Goal: Communication & Community: Answer question/provide support

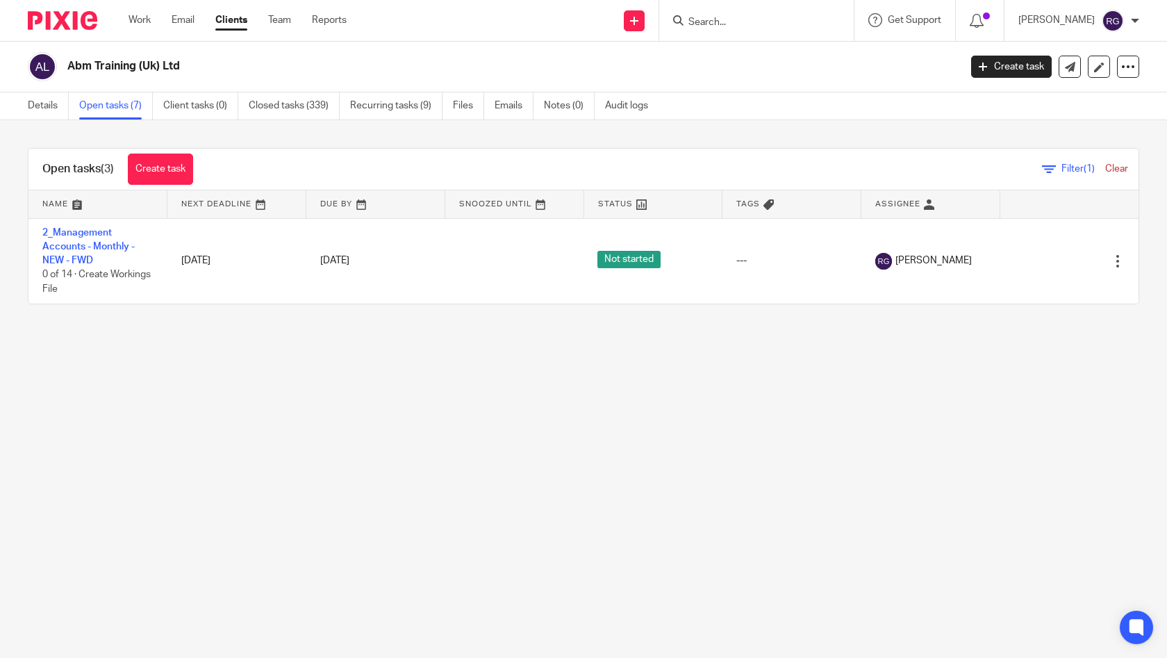
click at [716, 21] on input "Search" at bounding box center [749, 23] width 125 height 13
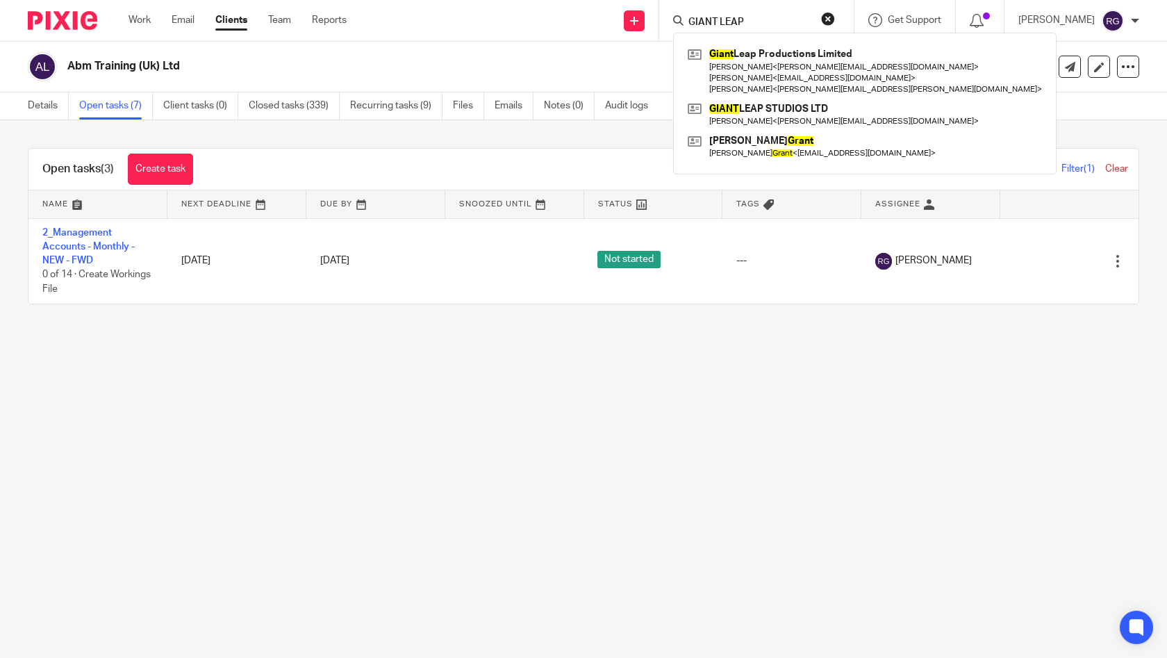
type input "GIANT LEAP"
click button "submit" at bounding box center [0, 0] width 0 height 0
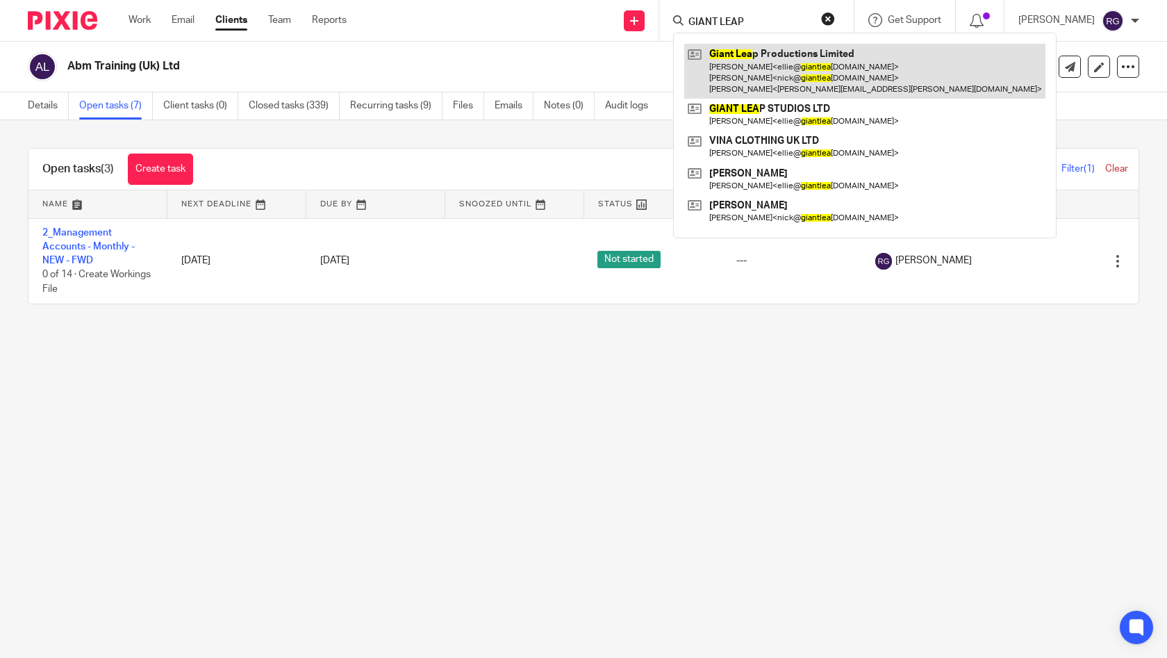
click at [821, 68] on link at bounding box center [864, 71] width 361 height 55
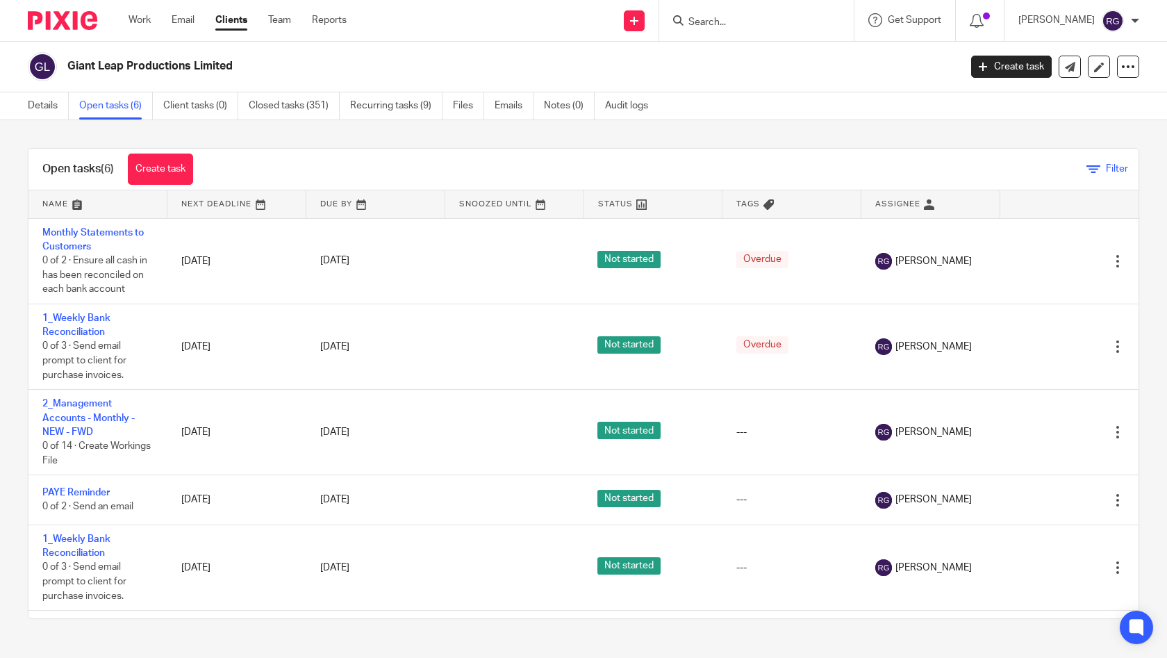
click at [1086, 168] on icon at bounding box center [1093, 170] width 14 height 14
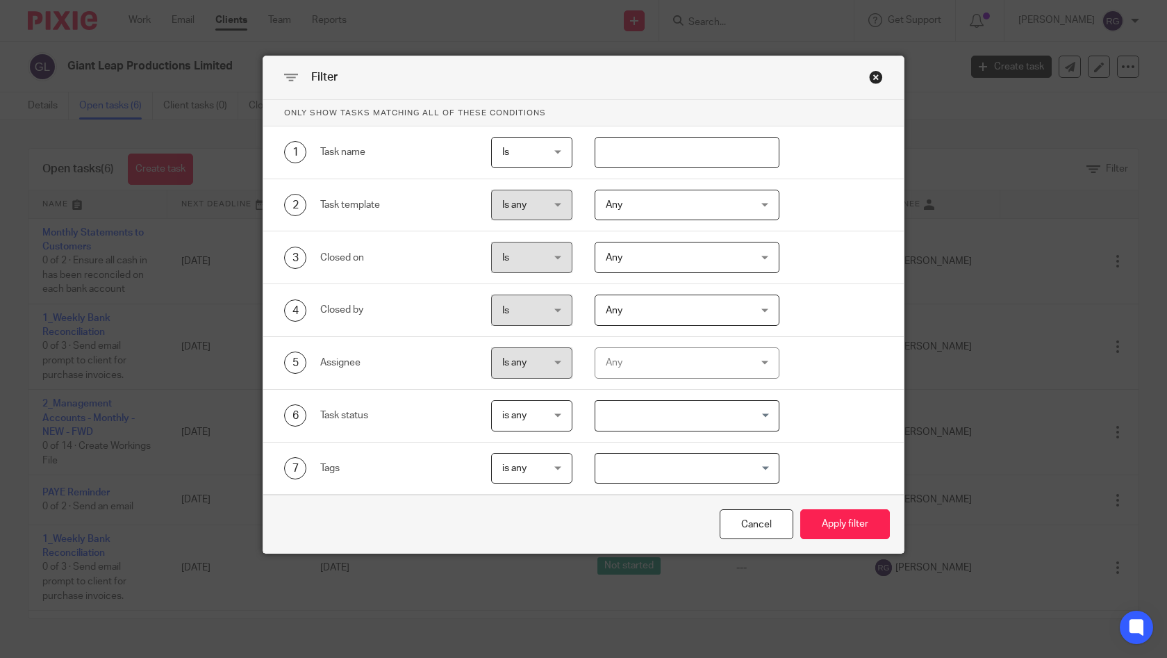
click at [691, 355] on div "Any" at bounding box center [675, 362] width 139 height 29
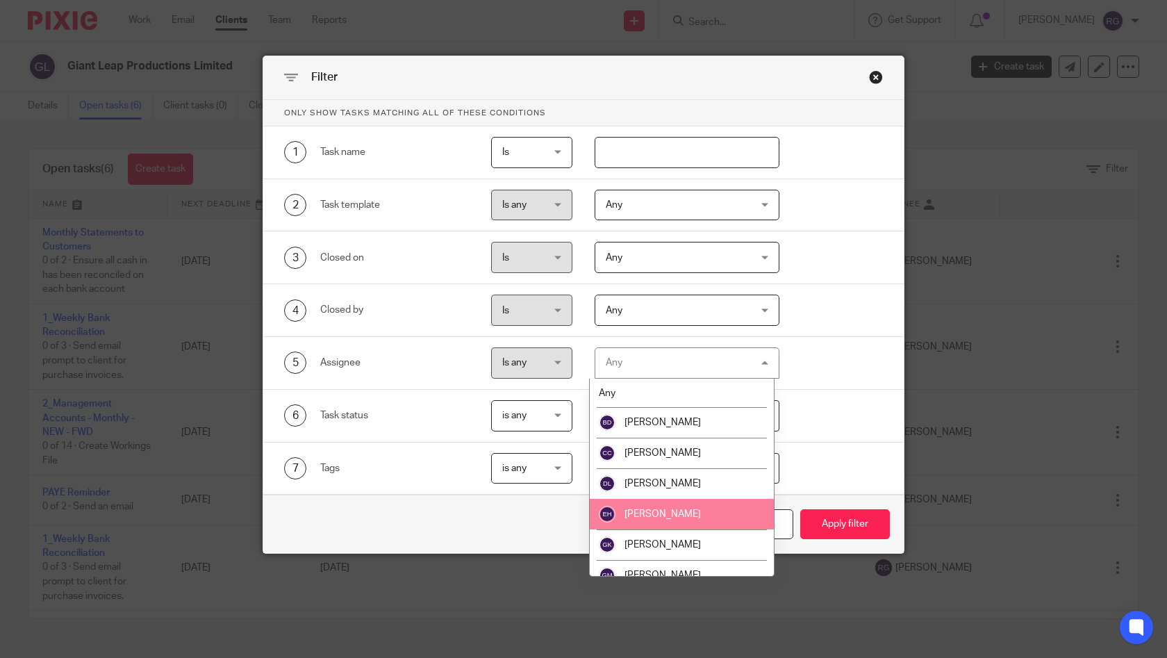
scroll to position [259, 0]
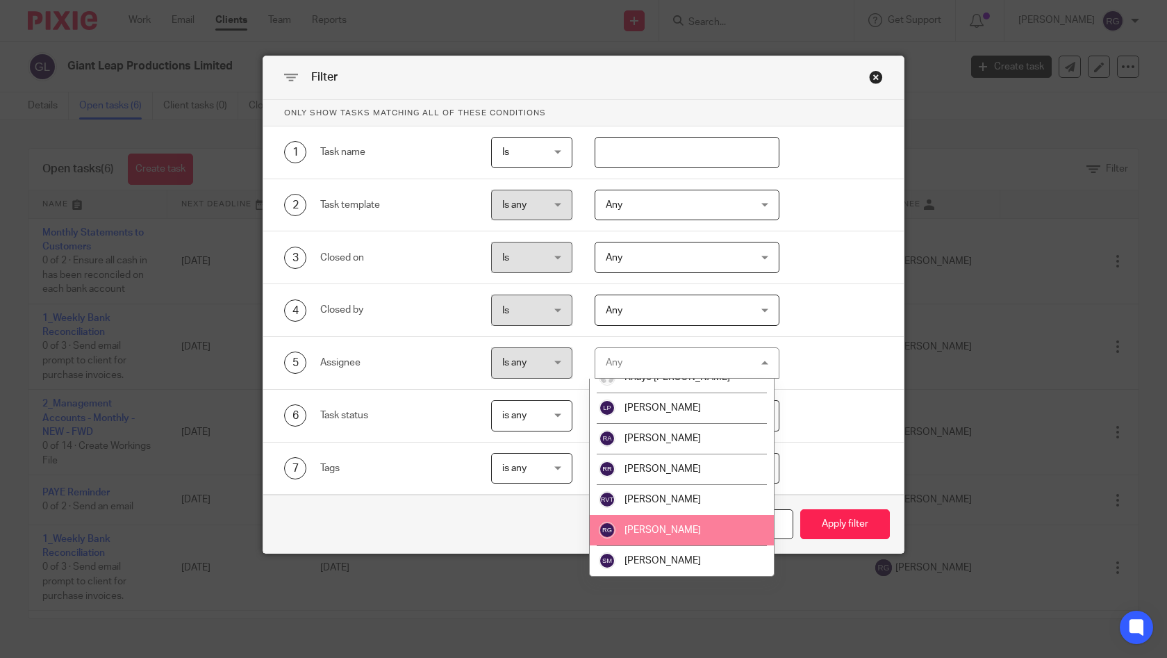
click at [668, 535] on span "[PERSON_NAME]" at bounding box center [662, 530] width 76 height 10
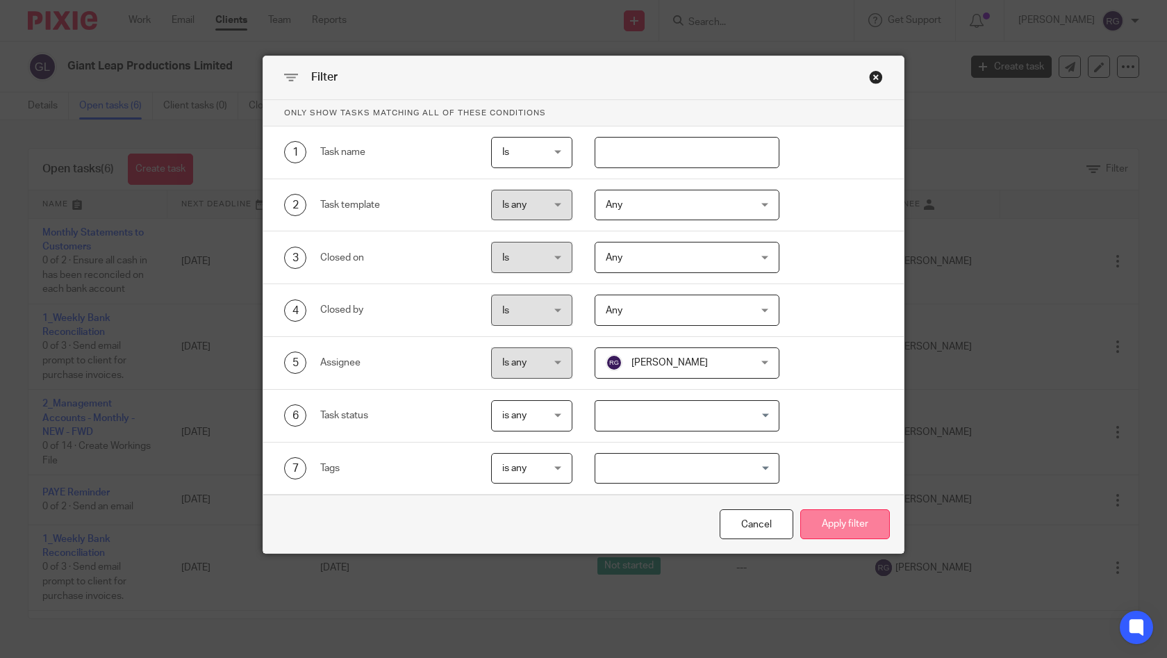
click at [837, 527] on button "Apply filter" at bounding box center [845, 524] width 90 height 30
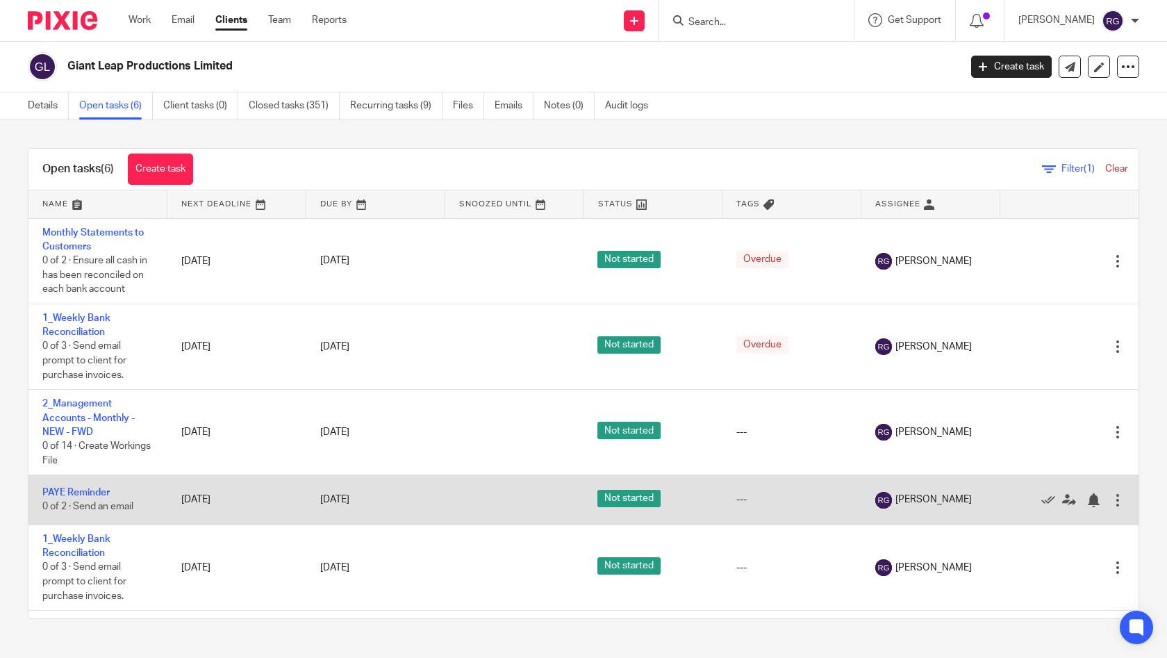
scroll to position [69, 0]
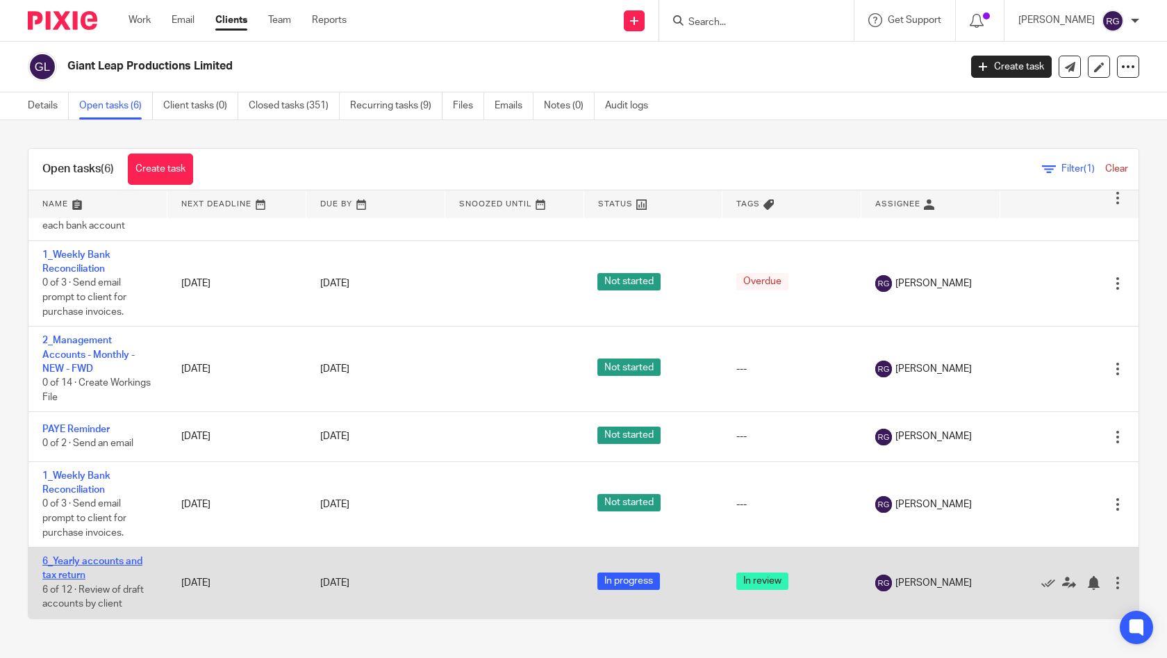
click at [119, 558] on link "6_Yearly accounts and tax return" at bounding box center [92, 568] width 100 height 24
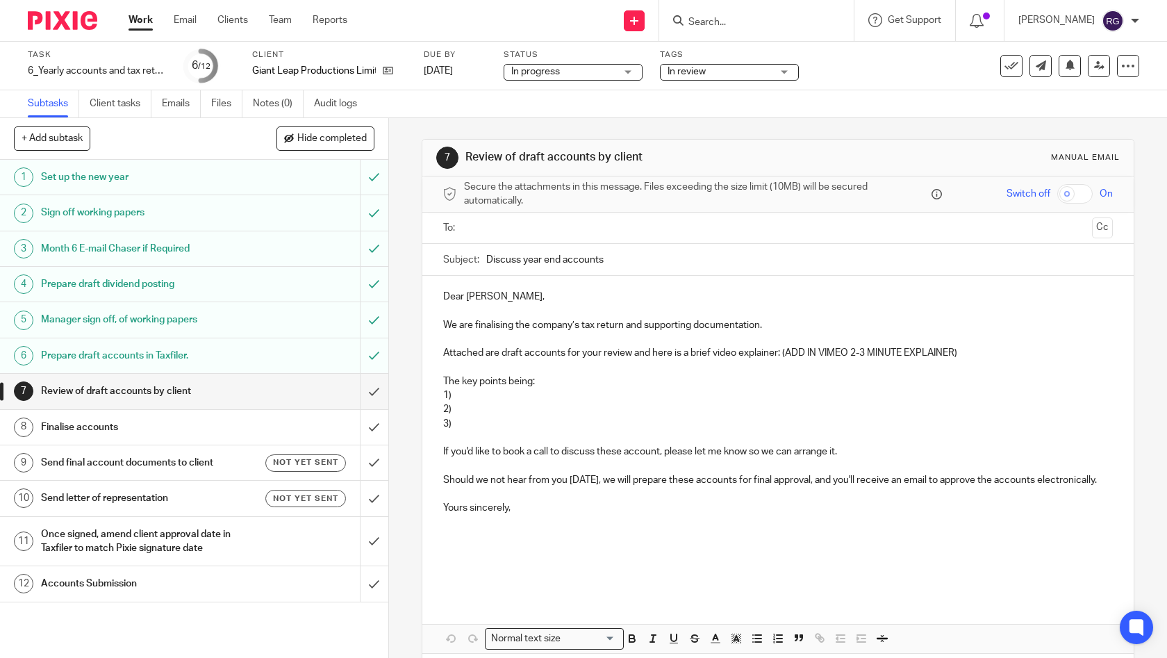
click at [166, 386] on h1 "Review of draft accounts by client" at bounding box center [143, 391] width 204 height 21
click at [528, 230] on input "text" at bounding box center [777, 228] width 617 height 16
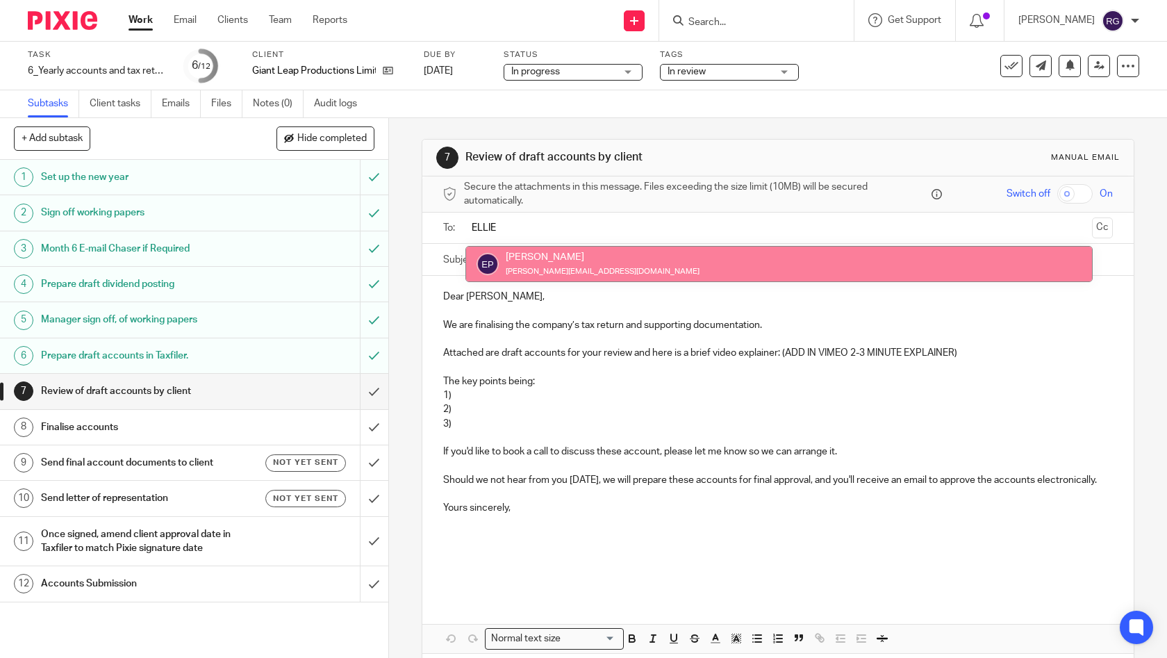
type input "ELLIE"
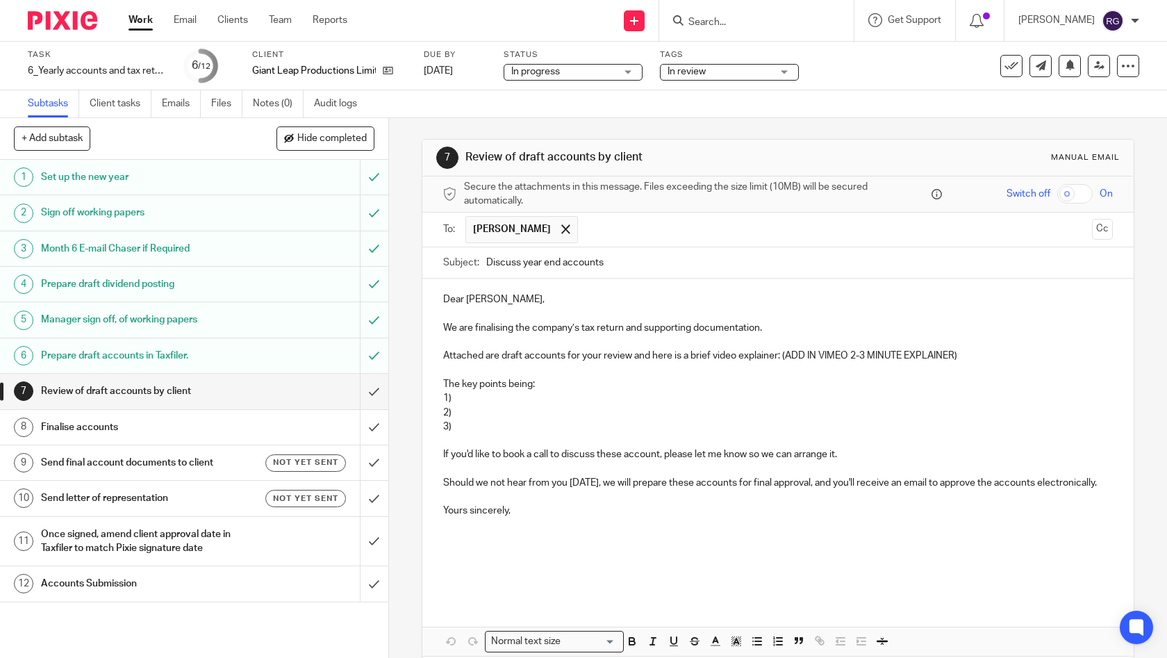
drag, startPoint x: 628, startPoint y: 261, endPoint x: 399, endPoint y: 248, distance: 229.6
click at [395, 249] on div "7 Review of draft accounts by client Manual email Secure the attachments in thi…" at bounding box center [778, 388] width 778 height 540
type input "Draft Year End Accounts Mar 2025 | Giant Leap Productions"
click at [510, 301] on p "Dear Ellie," at bounding box center [778, 299] width 670 height 14
click at [806, 331] on p "We are finalising the company’s tax return and supporting documentation." at bounding box center [778, 328] width 670 height 14
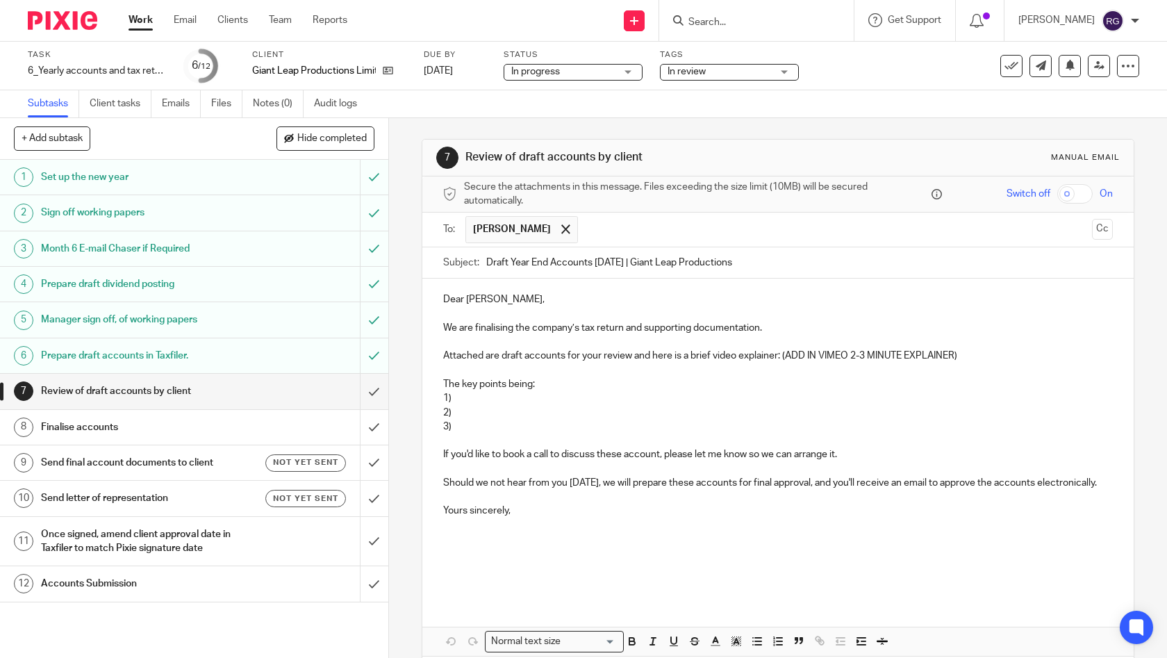
click at [587, 367] on p at bounding box center [778, 370] width 670 height 14
click at [741, 357] on p "Attached are draft accounts for your review and here is a brief video explainer…" at bounding box center [778, 356] width 670 height 14
click at [834, 354] on p "Attached are draft accounts for your review and here is a brief video explainer…" at bounding box center [778, 356] width 670 height 14
drag, startPoint x: 985, startPoint y: 348, endPoint x: 780, endPoint y: 354, distance: 205.0
click at [780, 354] on p "Attached are draft accounts for your review and here is a brief video explainer…" at bounding box center [778, 356] width 670 height 14
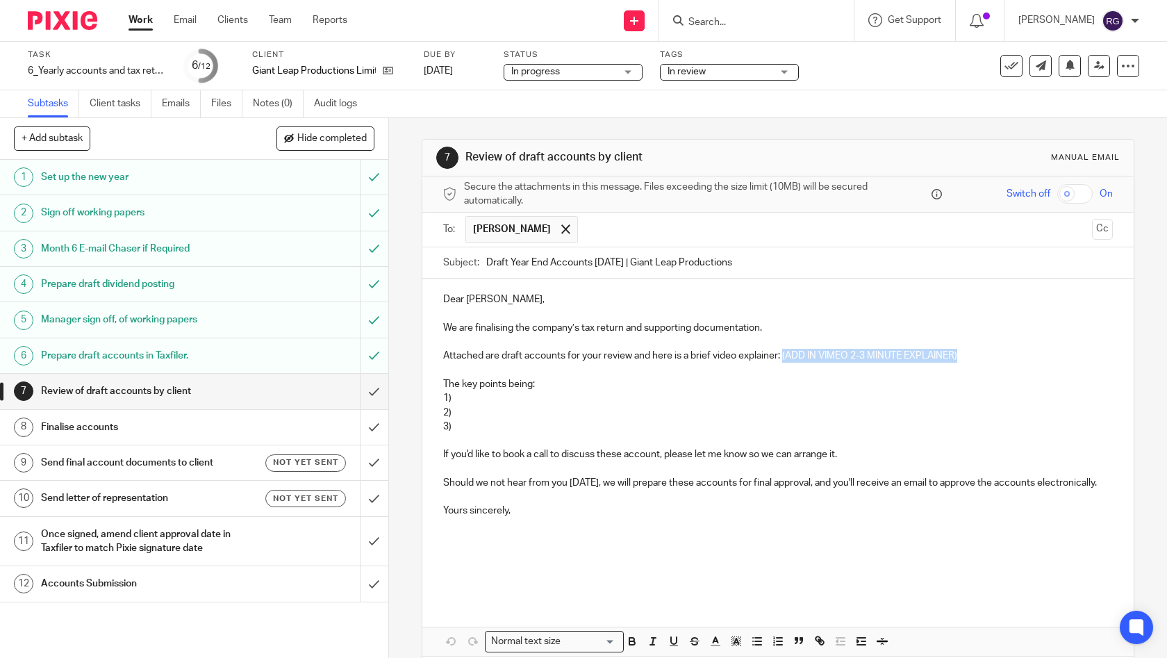
paste div
click at [547, 383] on p "The key points being:" at bounding box center [778, 384] width 670 height 14
click at [486, 396] on p "1)" at bounding box center [778, 398] width 670 height 14
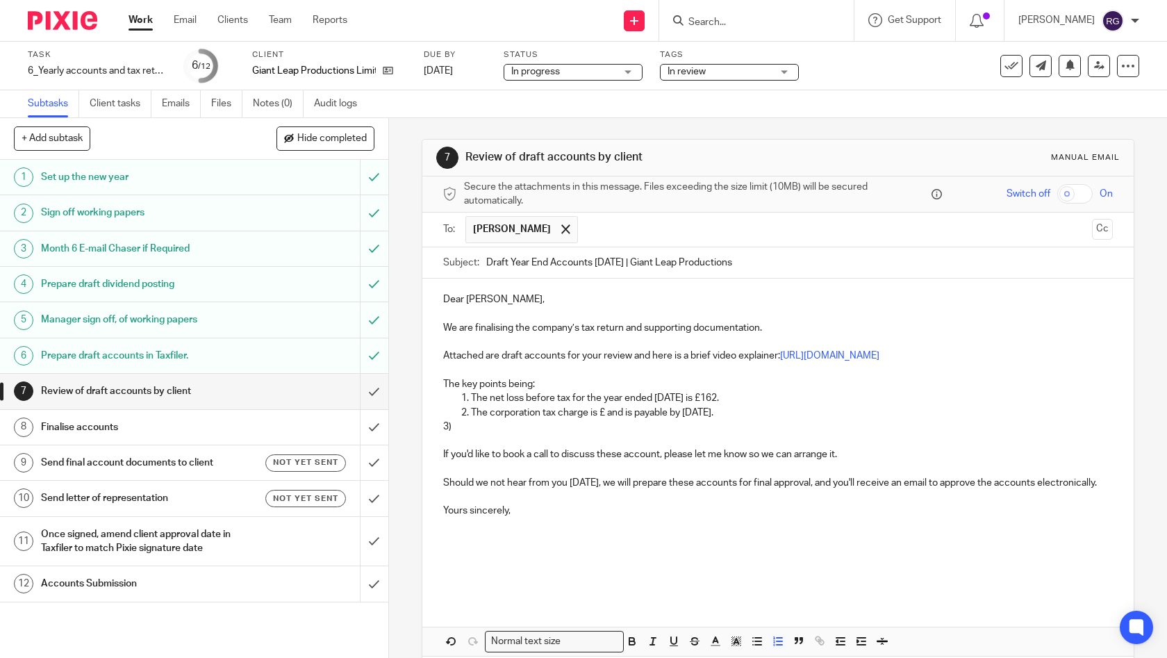
click at [601, 411] on p "The corporation tax charge is £ and is payable by 31 December 2025." at bounding box center [792, 413] width 642 height 14
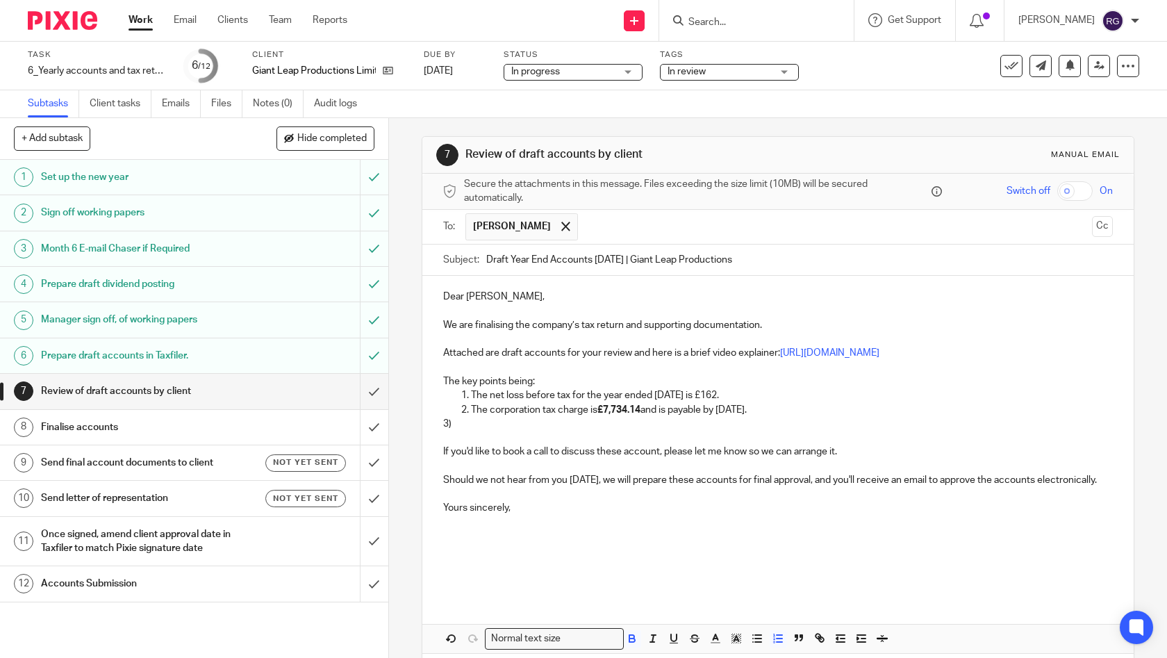
click at [489, 406] on p "The corporation tax charge is £7,734.14 and is payable by 31 December 2025." at bounding box center [792, 410] width 642 height 14
drag, startPoint x: 486, startPoint y: 408, endPoint x: 584, endPoint y: 412, distance: 98.0
click at [584, 412] on p "The corporation tax charge is £7,734.14 and is payable by 31 December 2025." at bounding box center [792, 410] width 642 height 14
drag, startPoint x: 488, startPoint y: 395, endPoint x: 566, endPoint y: 397, distance: 78.5
click at [566, 397] on p "The net loss before tax for the year ended March 2025 is £162." at bounding box center [792, 395] width 642 height 14
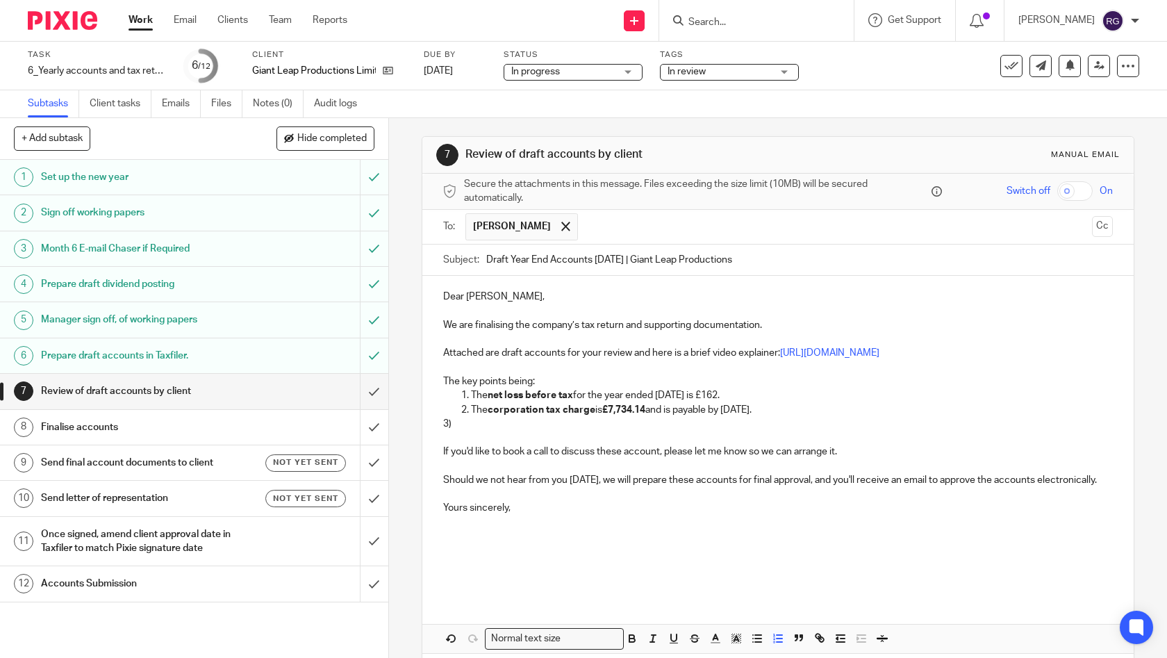
drag, startPoint x: 722, startPoint y: 392, endPoint x: 736, endPoint y: 392, distance: 13.9
click at [736, 392] on p "The net loss before tax for the year ended March 2025 is £162." at bounding box center [792, 395] width 642 height 14
drag, startPoint x: 718, startPoint y: 393, endPoint x: 739, endPoint y: 395, distance: 20.9
click at [739, 395] on p "The net loss before tax for the year ended March 2025 is £162." at bounding box center [792, 395] width 642 height 14
click at [776, 427] on p "3)" at bounding box center [778, 424] width 670 height 14
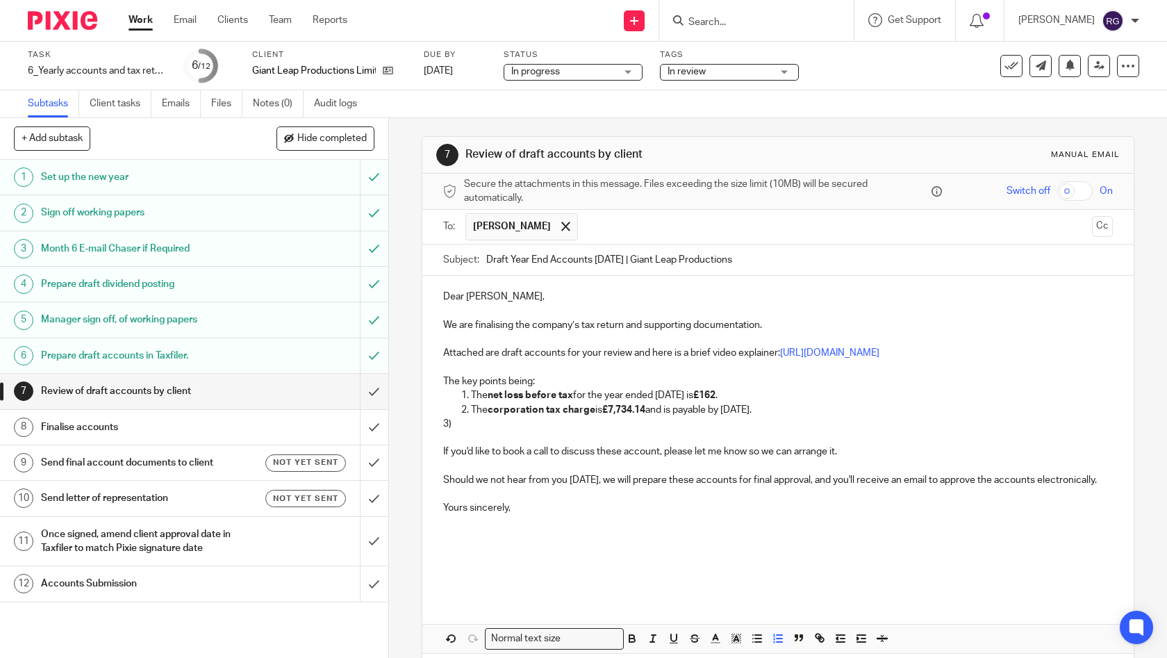
drag, startPoint x: 726, startPoint y: 408, endPoint x: 809, endPoint y: 409, distance: 82.7
click at [809, 409] on p "The corporation tax charge is £7,734.14 and is payable by 31 December 2025." at bounding box center [792, 410] width 642 height 14
click at [875, 412] on p "The corporation tax charge is £7,734.14 and is payable by 31 December 2025 ." at bounding box center [792, 410] width 642 height 14
click at [677, 408] on p "The corporation tax charge is £7,734.14 and is payable by 31 December 2025 ." at bounding box center [792, 410] width 642 height 14
click at [925, 407] on p "The corporation tax charge is £7,734.14 and is payable by 31 December 2025 ." at bounding box center [792, 410] width 642 height 14
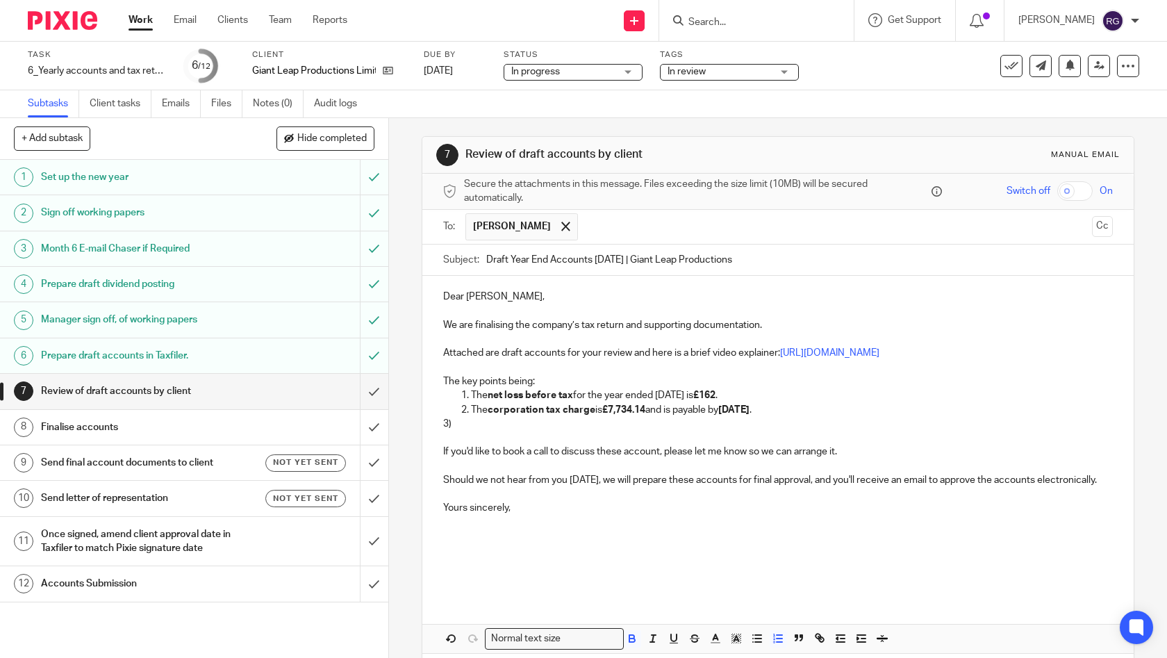
drag, startPoint x: 727, startPoint y: 408, endPoint x: 809, endPoint y: 410, distance: 82.7
click at [749, 410] on strong "31 December 2025" at bounding box center [733, 410] width 31 height 10
click at [939, 426] on p "3)" at bounding box center [778, 424] width 670 height 14
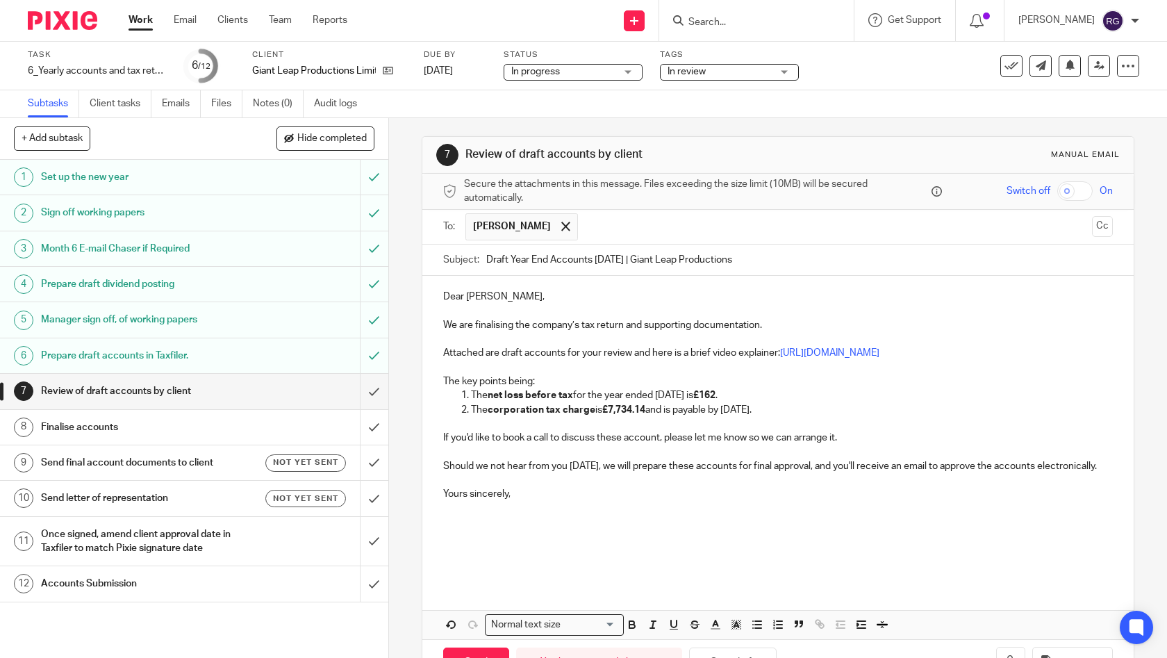
click at [851, 445] on p at bounding box center [778, 452] width 670 height 14
drag, startPoint x: 859, startPoint y: 436, endPoint x: 424, endPoint y: 433, distance: 434.1
click at [424, 433] on div "Dear Ellie, We are finalising the company’s tax return and supporting documenta…" at bounding box center [778, 429] width 712 height 306
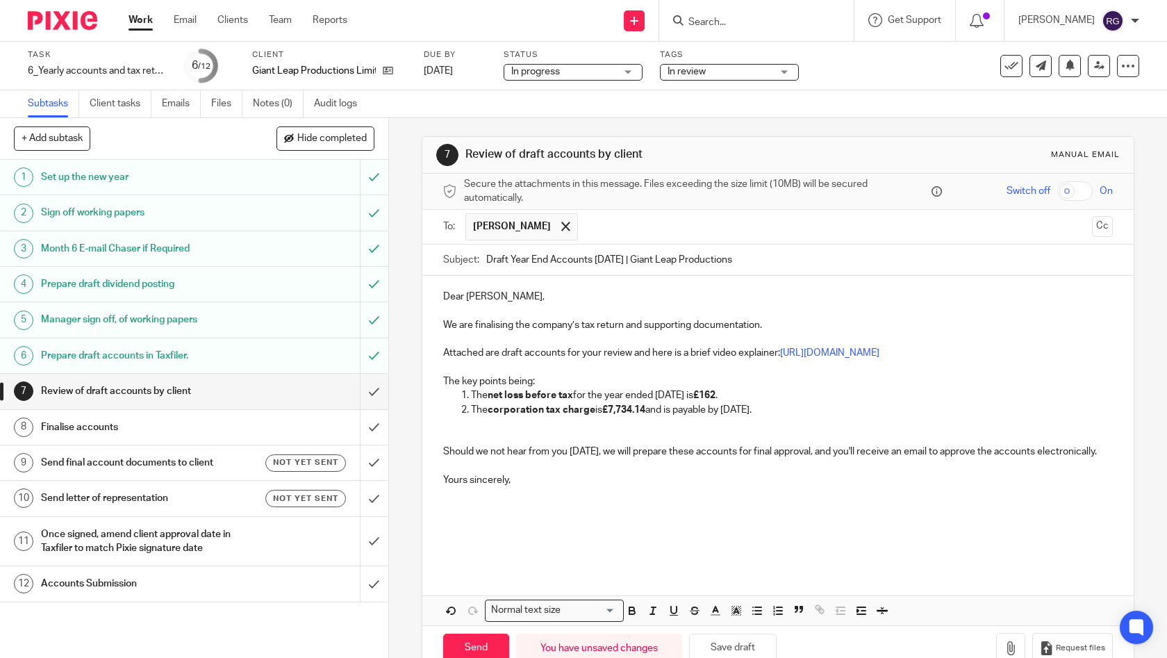
scroll to position [0, 0]
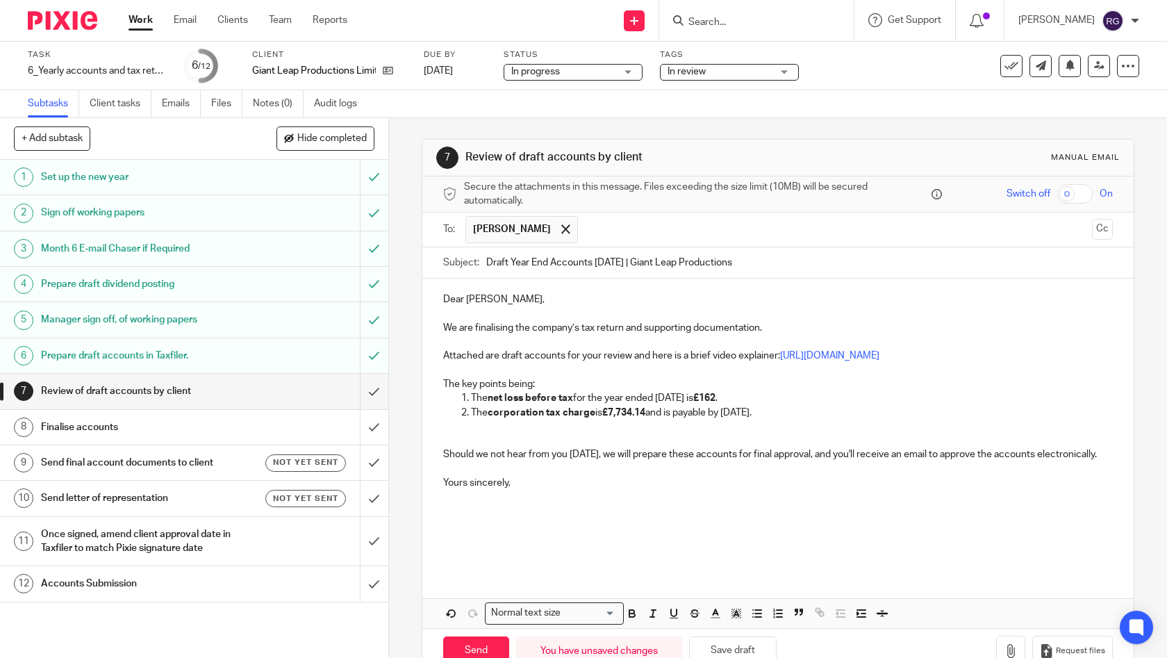
click at [529, 501] on p at bounding box center [778, 525] width 670 height 70
drag, startPoint x: 525, startPoint y: 497, endPoint x: 399, endPoint y: 493, distance: 125.8
click at [399, 493] on div "7 Review of draft accounts by client Manual email Secure the attachments in thi…" at bounding box center [778, 388] width 778 height 540
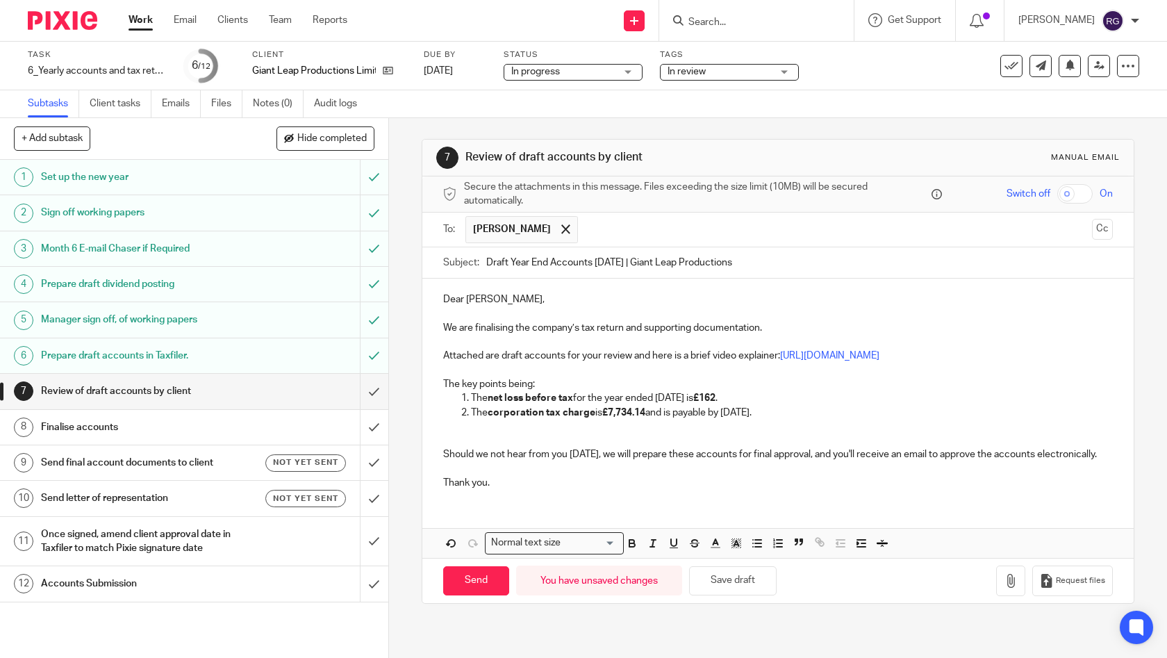
click at [497, 349] on p "Attached are draft accounts for your review and here is a brief video explainer…" at bounding box center [778, 356] width 670 height 14
click at [533, 370] on p at bounding box center [778, 370] width 670 height 14
click at [481, 434] on p at bounding box center [778, 440] width 670 height 14
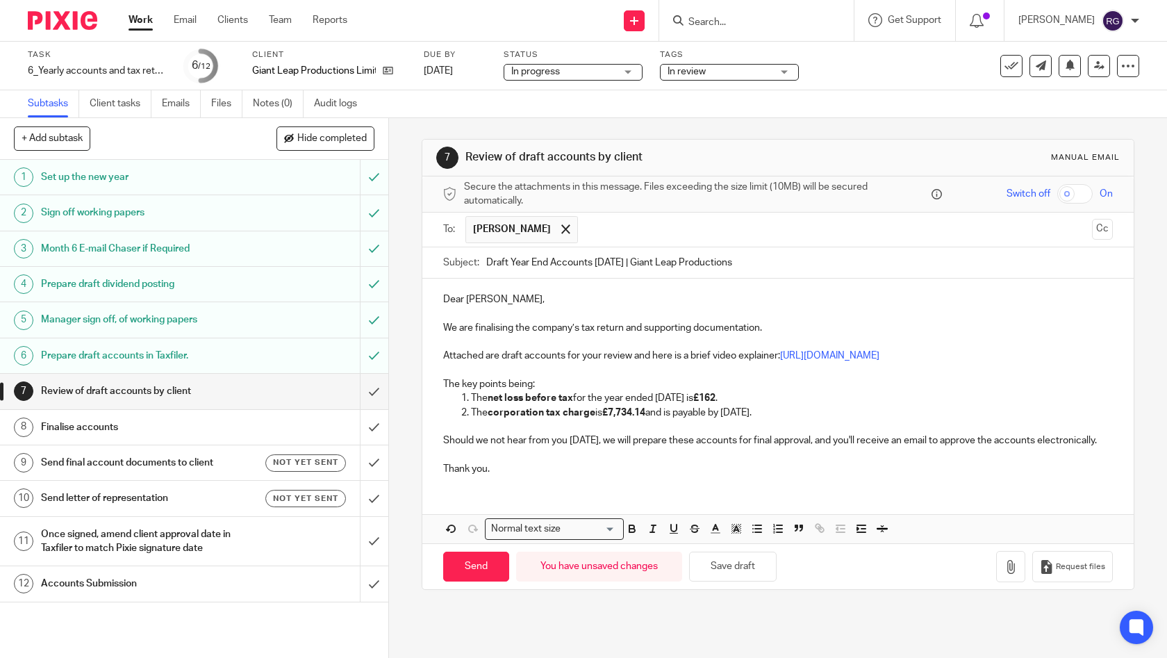
click at [529, 476] on p "Thank you." at bounding box center [778, 469] width 670 height 14
click at [1004, 574] on icon "button" at bounding box center [1011, 567] width 14 height 14
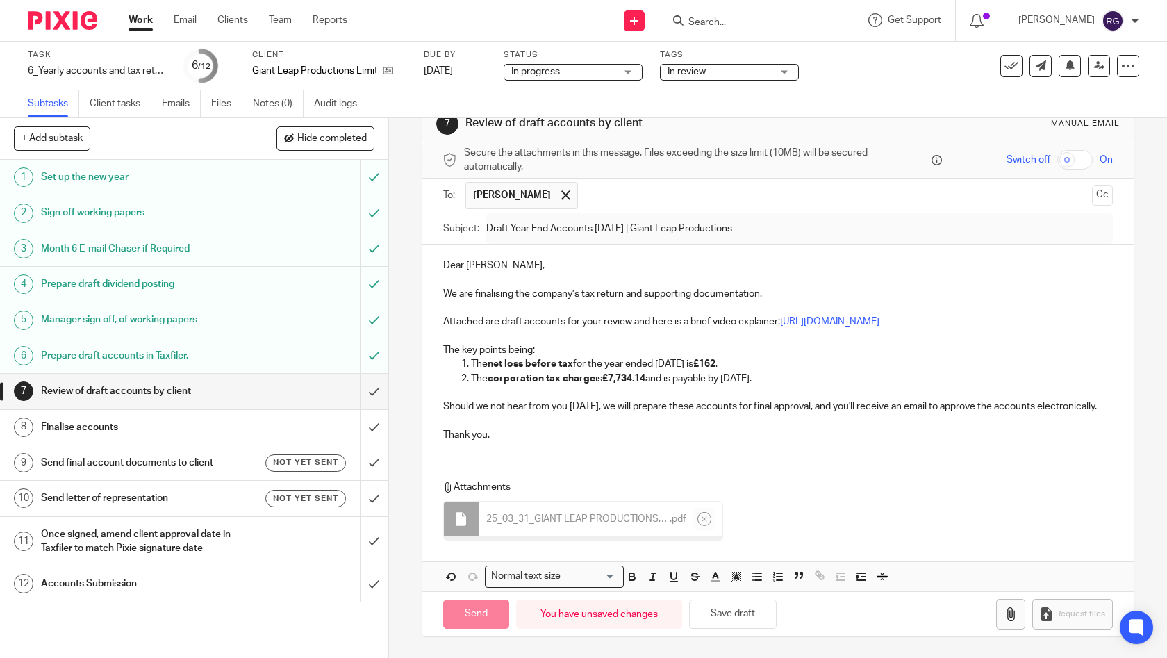
scroll to position [42, 0]
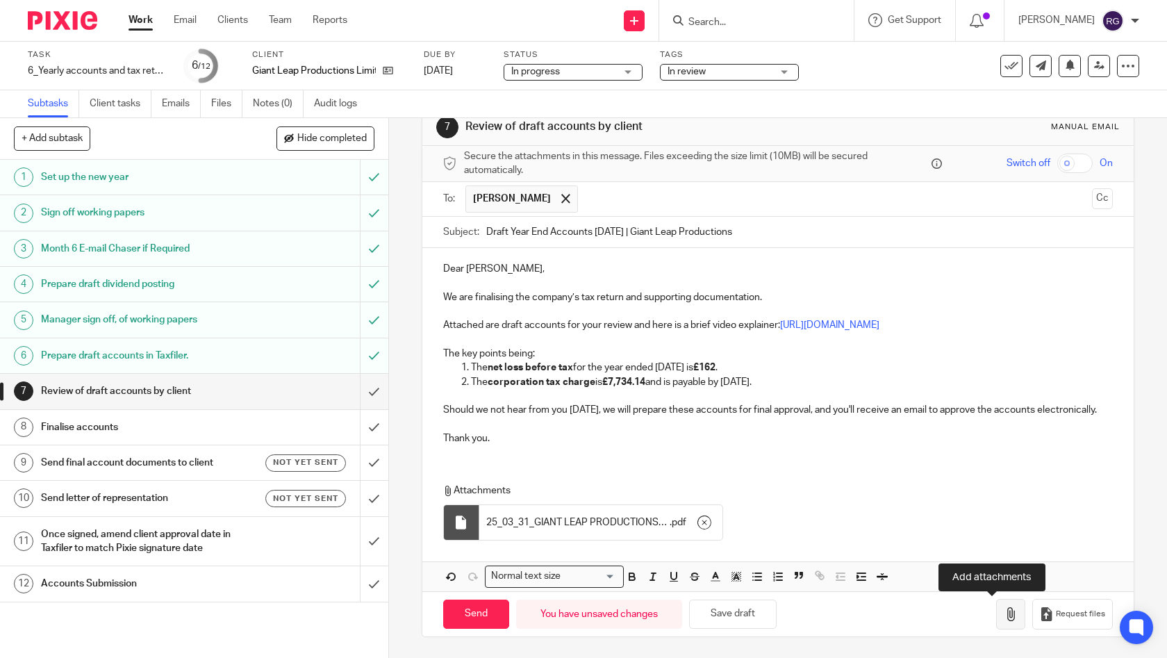
click at [1004, 620] on icon "button" at bounding box center [1011, 614] width 14 height 14
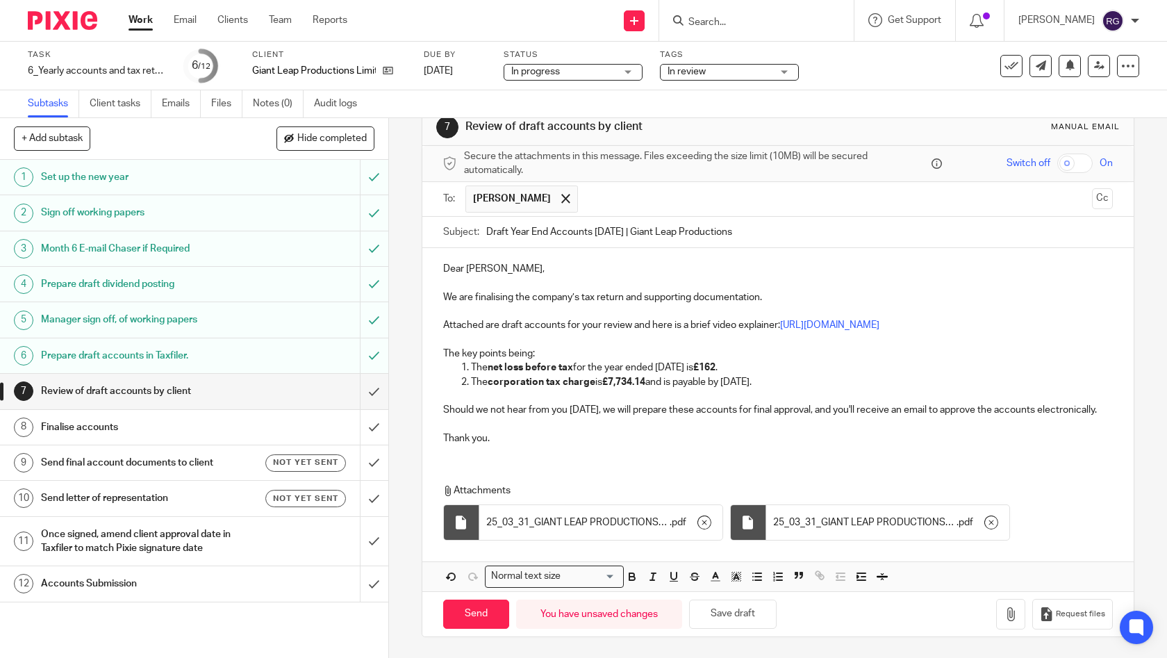
drag, startPoint x: 463, startPoint y: 616, endPoint x: 513, endPoint y: 572, distance: 67.0
click at [463, 616] on input "Send" at bounding box center [476, 614] width 66 height 30
type input "Sent"
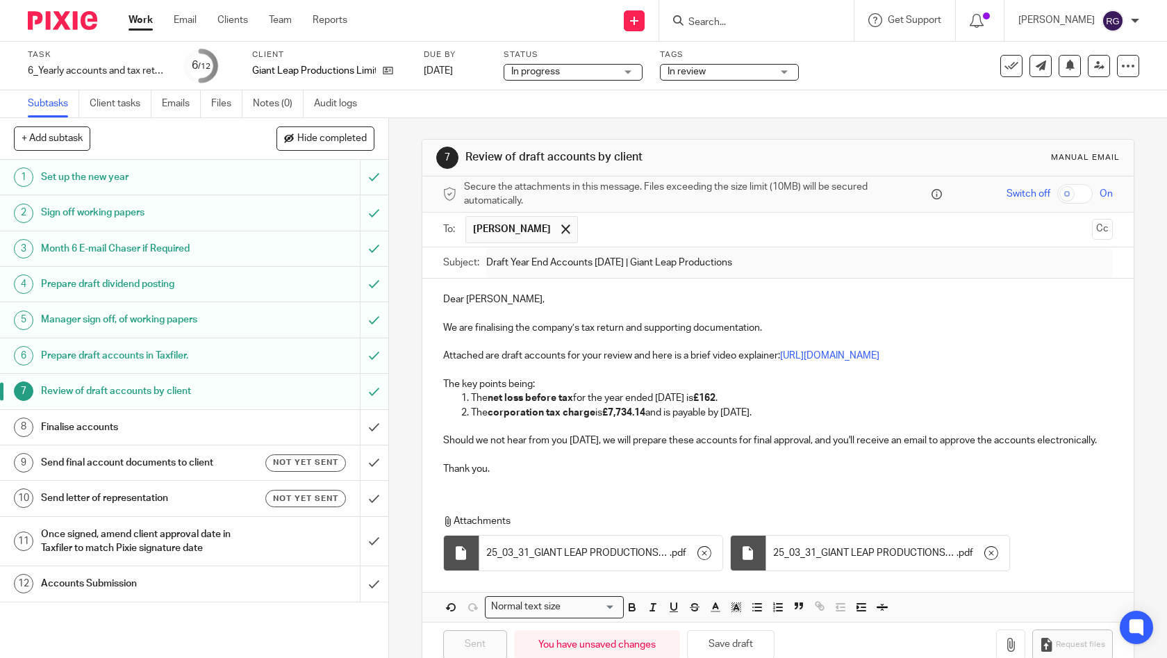
click at [731, 73] on span "In review" at bounding box center [720, 72] width 104 height 15
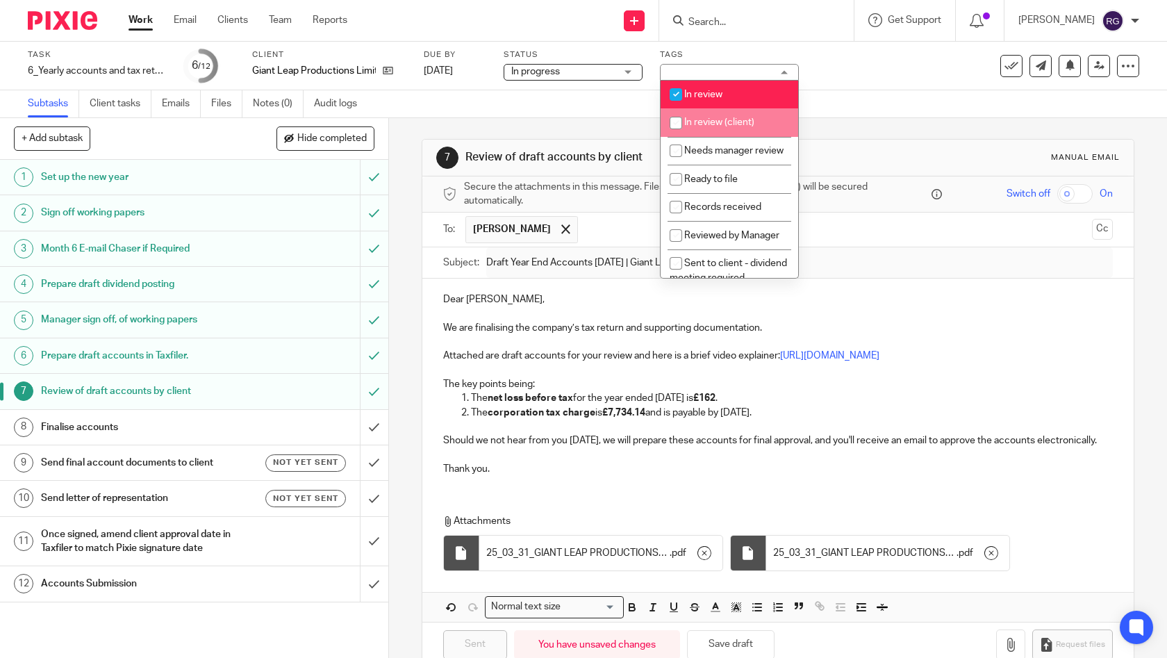
click at [743, 121] on span "In review (client)" at bounding box center [719, 122] width 70 height 10
checkbox input "true"
click at [699, 85] on li "In review" at bounding box center [730, 95] width 138 height 28
checkbox input "false"
click at [897, 104] on div "Subtasks Client tasks Emails Files Notes (0) Audit logs" at bounding box center [583, 104] width 1167 height 28
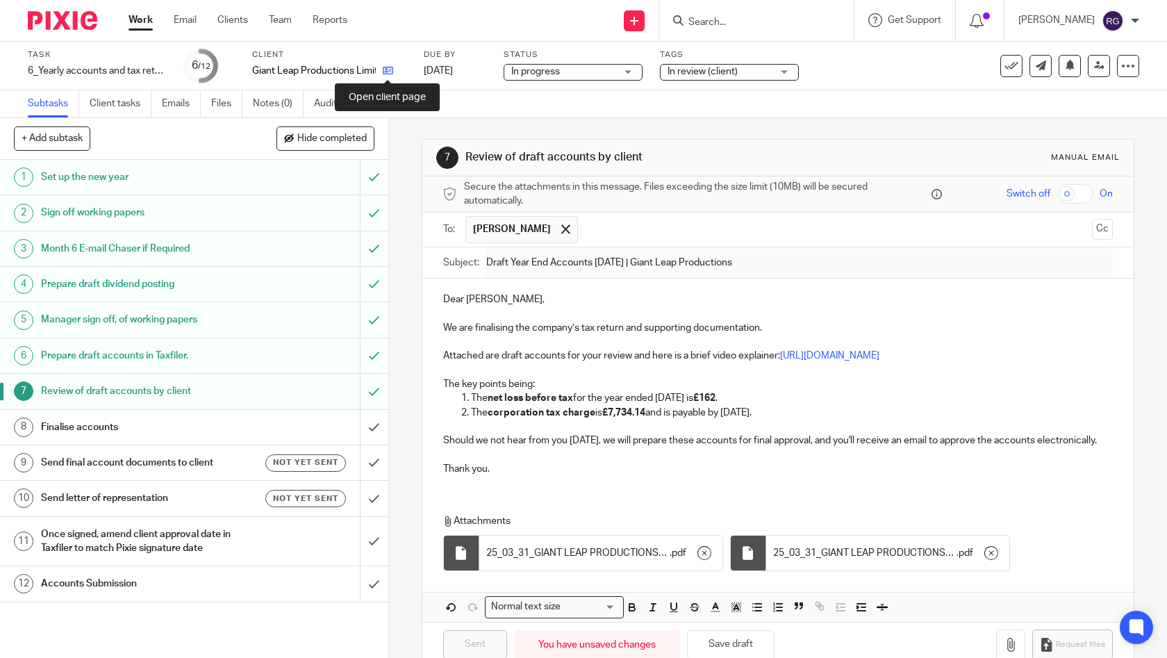
click at [388, 70] on icon at bounding box center [388, 70] width 10 height 10
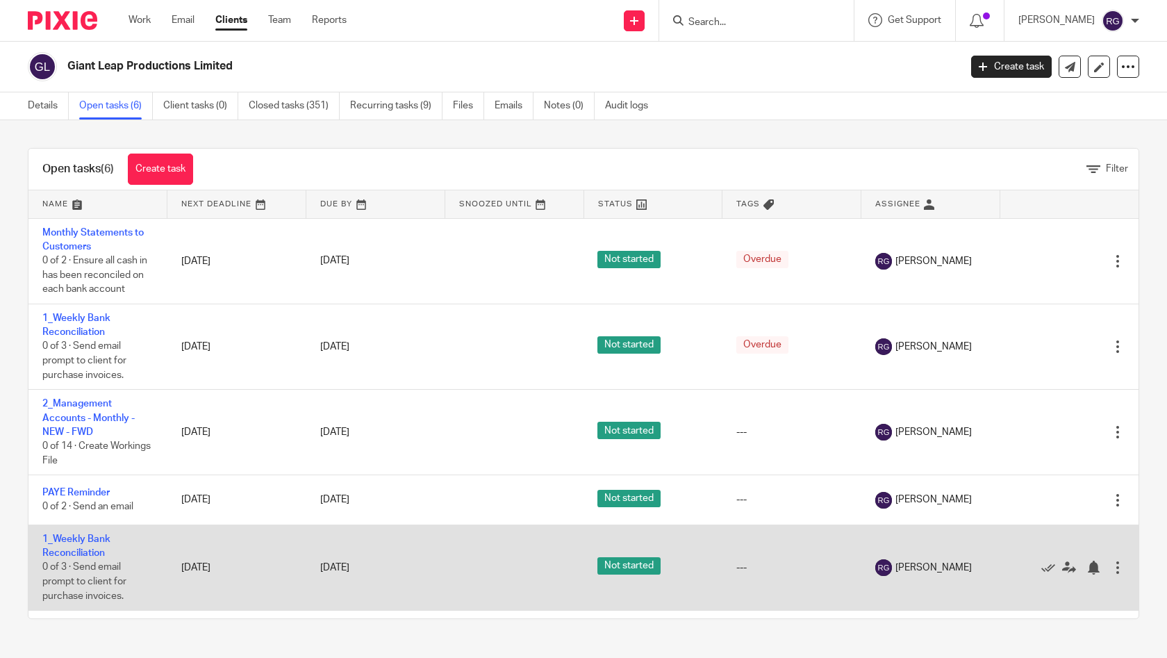
scroll to position [69, 0]
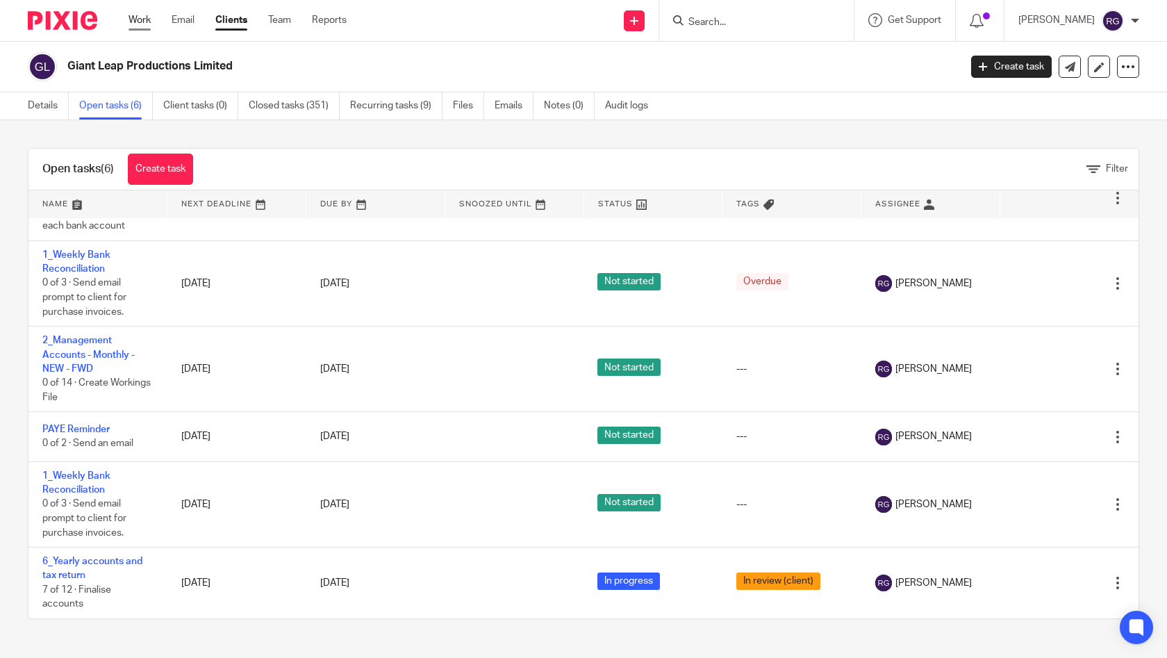
click at [143, 23] on link "Work" at bounding box center [139, 20] width 22 height 14
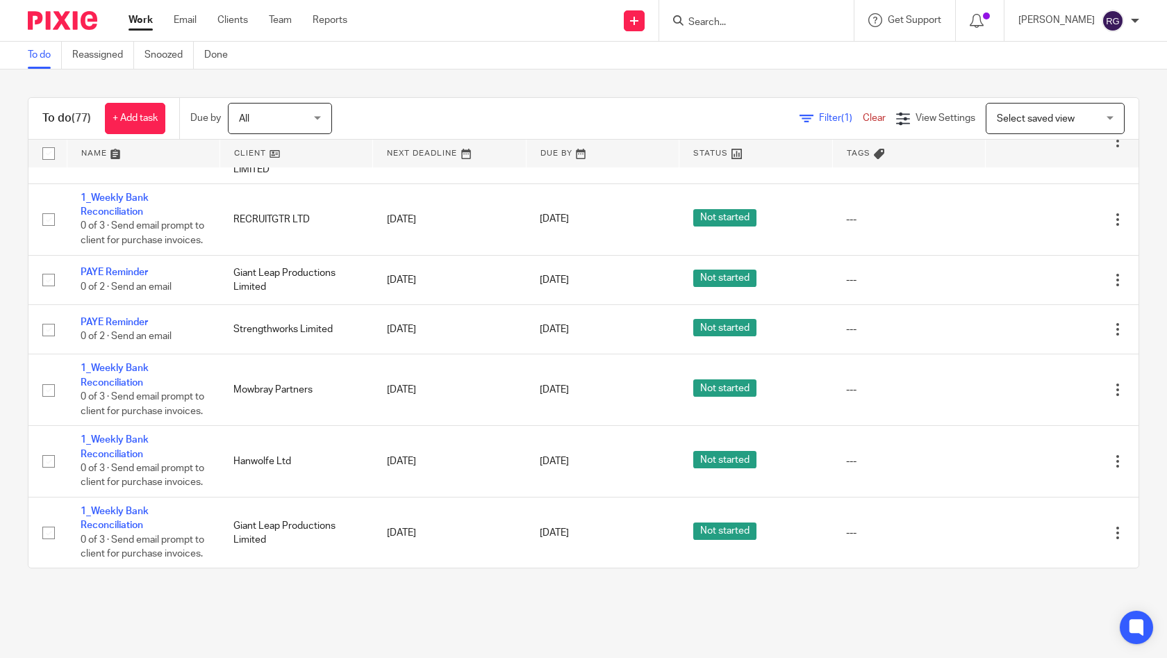
scroll to position [3078, 0]
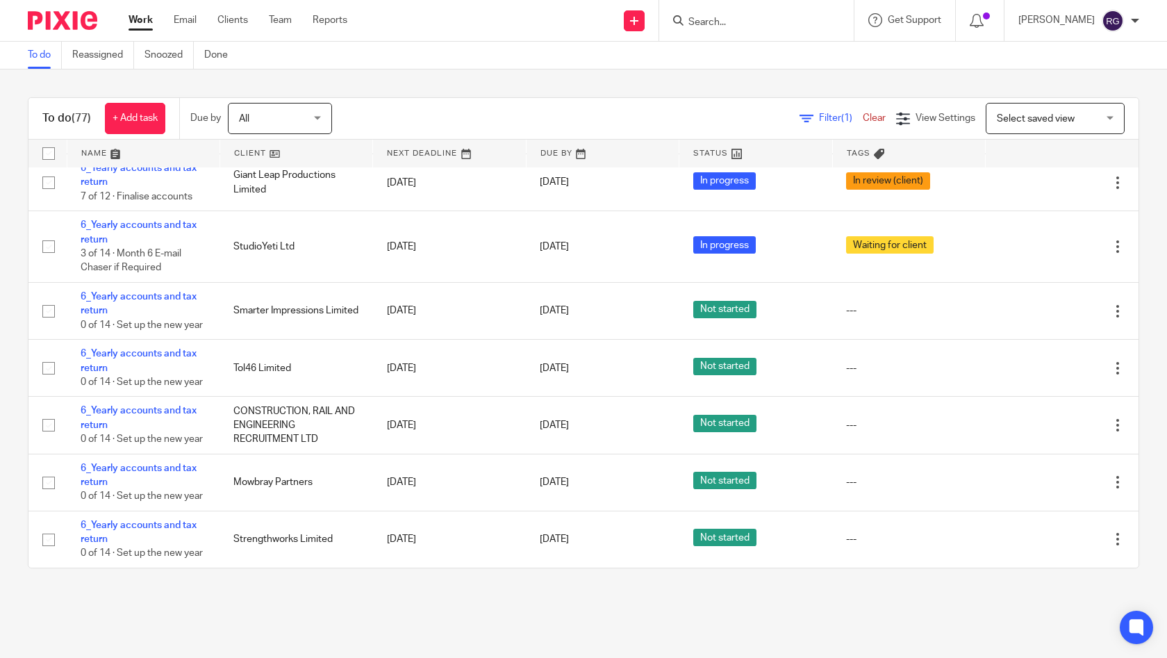
scroll to position [4994, 0]
click at [1127, 349] on div "To do (77) + Add task Due by All All Today Tomorrow This week Next week This mo…" at bounding box center [583, 332] width 1167 height 527
drag, startPoint x: 728, startPoint y: 6, endPoint x: 725, endPoint y: 24, distance: 18.3
click at [727, 12] on div at bounding box center [756, 20] width 194 height 41
click at [723, 22] on input "Search" at bounding box center [749, 23] width 125 height 13
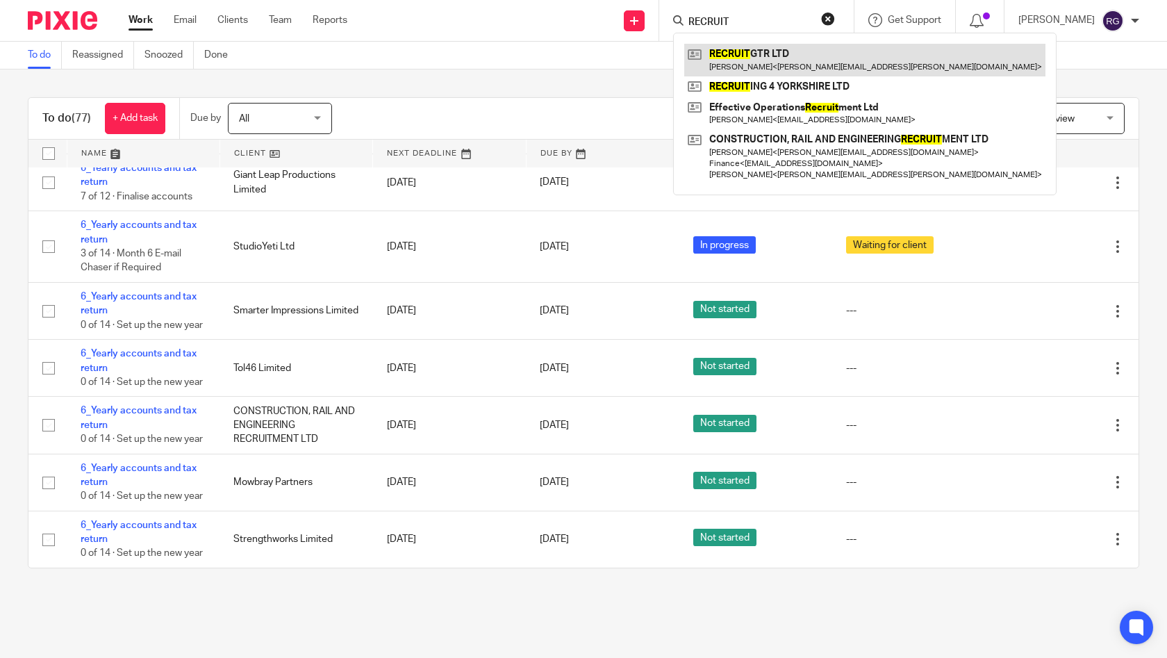
type input "RECRUIT"
click at [807, 59] on link at bounding box center [864, 60] width 361 height 32
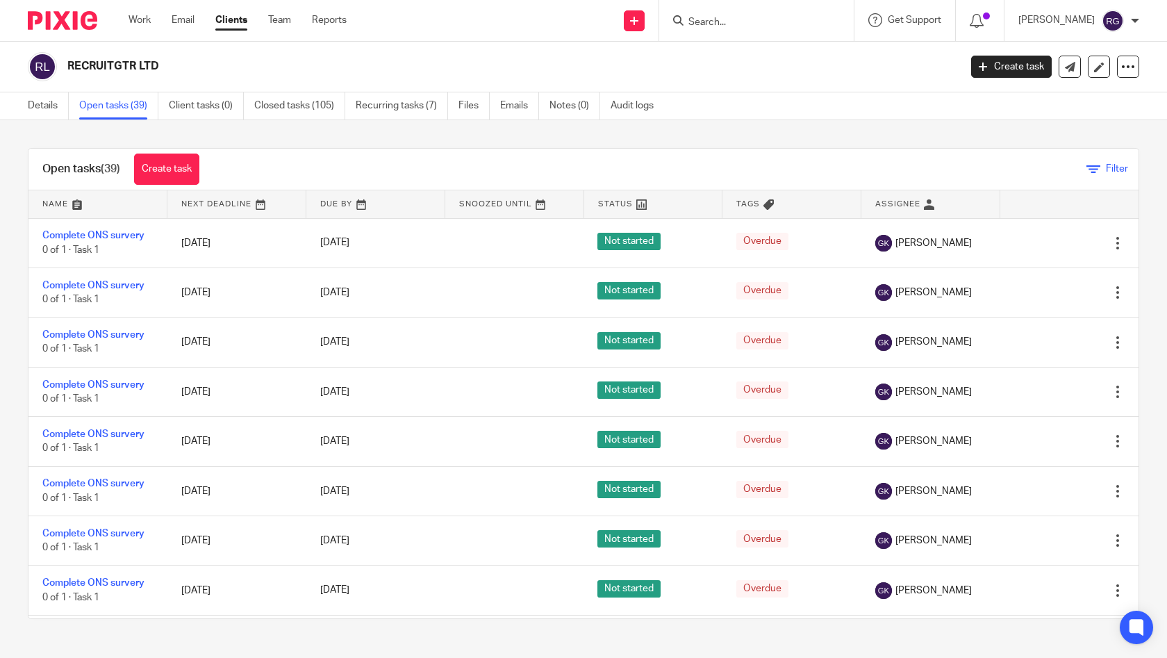
click at [1086, 169] on icon at bounding box center [1093, 170] width 14 height 14
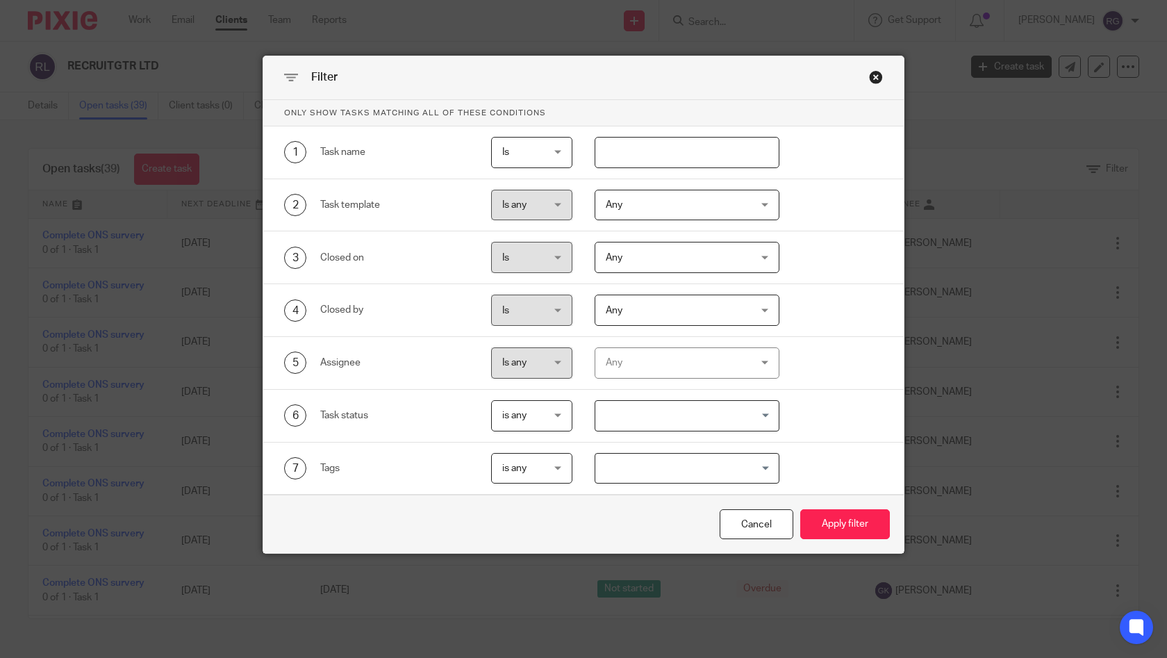
click at [702, 359] on div "Any" at bounding box center [675, 362] width 139 height 29
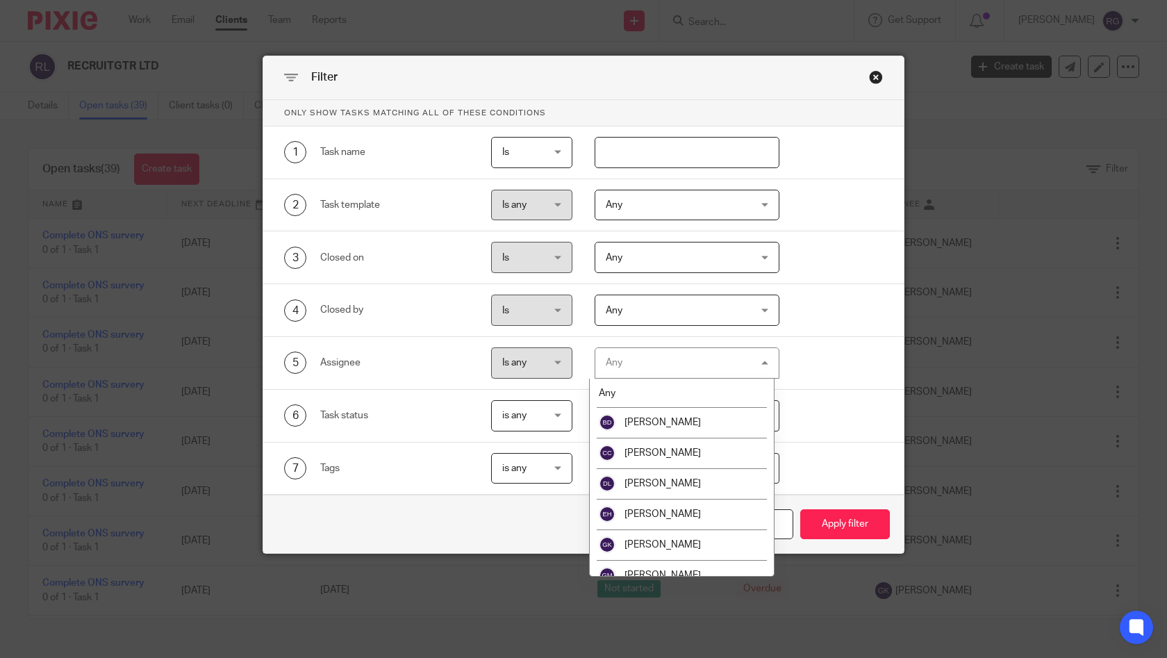
scroll to position [259, 0]
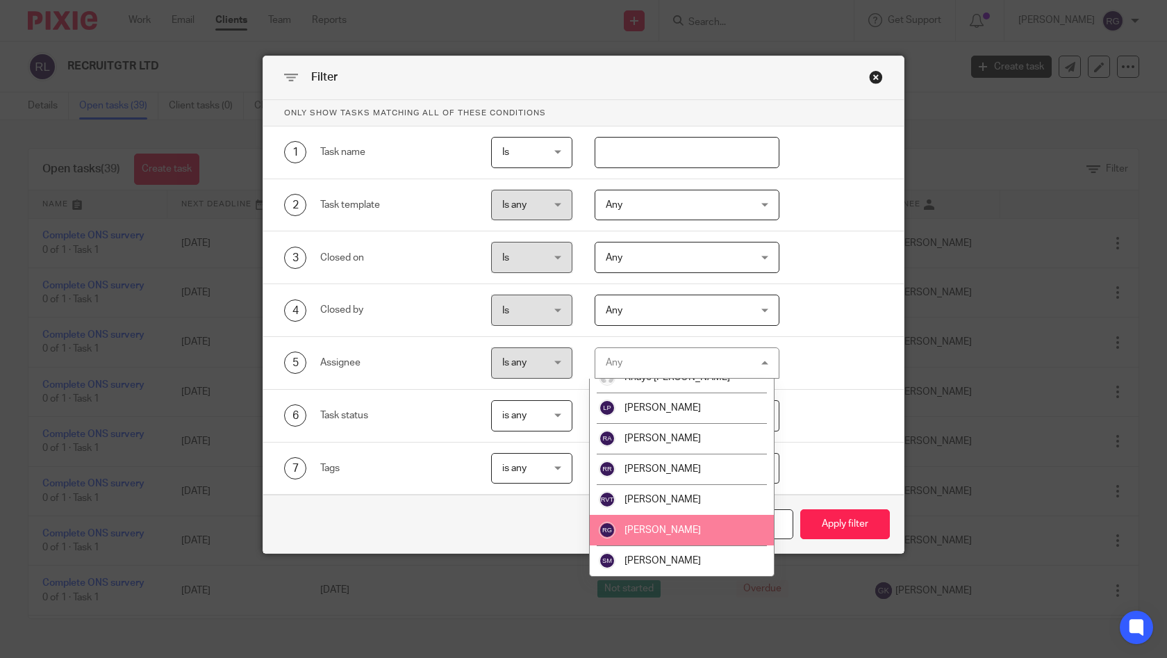
click at [680, 533] on span "[PERSON_NAME]" at bounding box center [662, 530] width 76 height 10
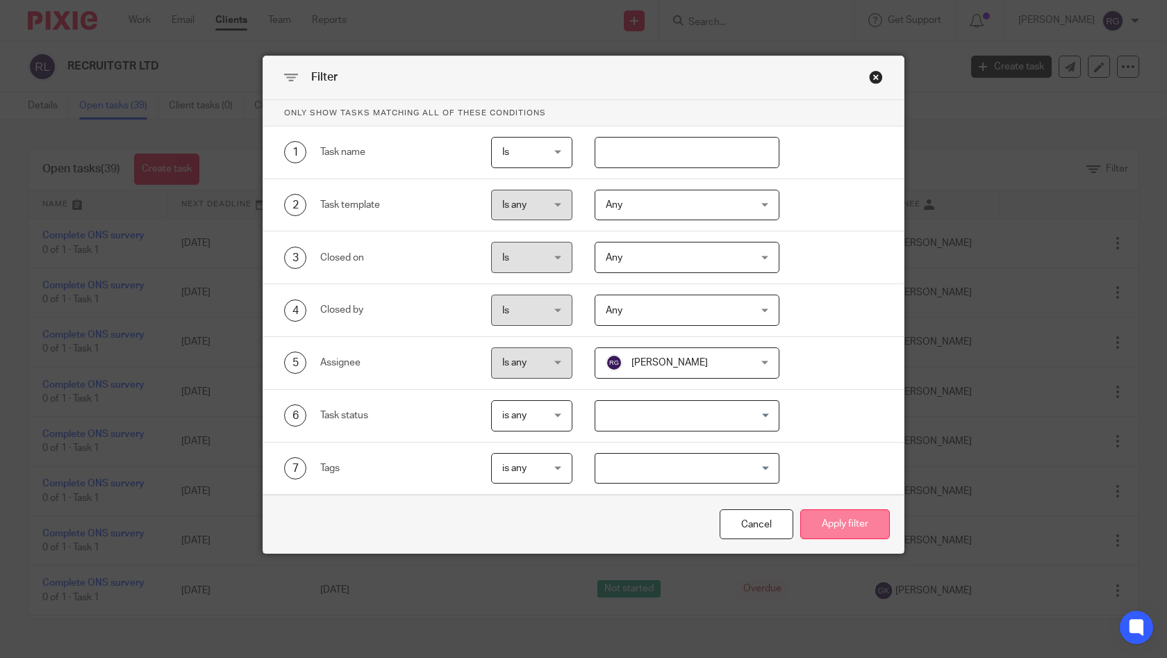
click at [818, 530] on button "Apply filter" at bounding box center [845, 524] width 90 height 30
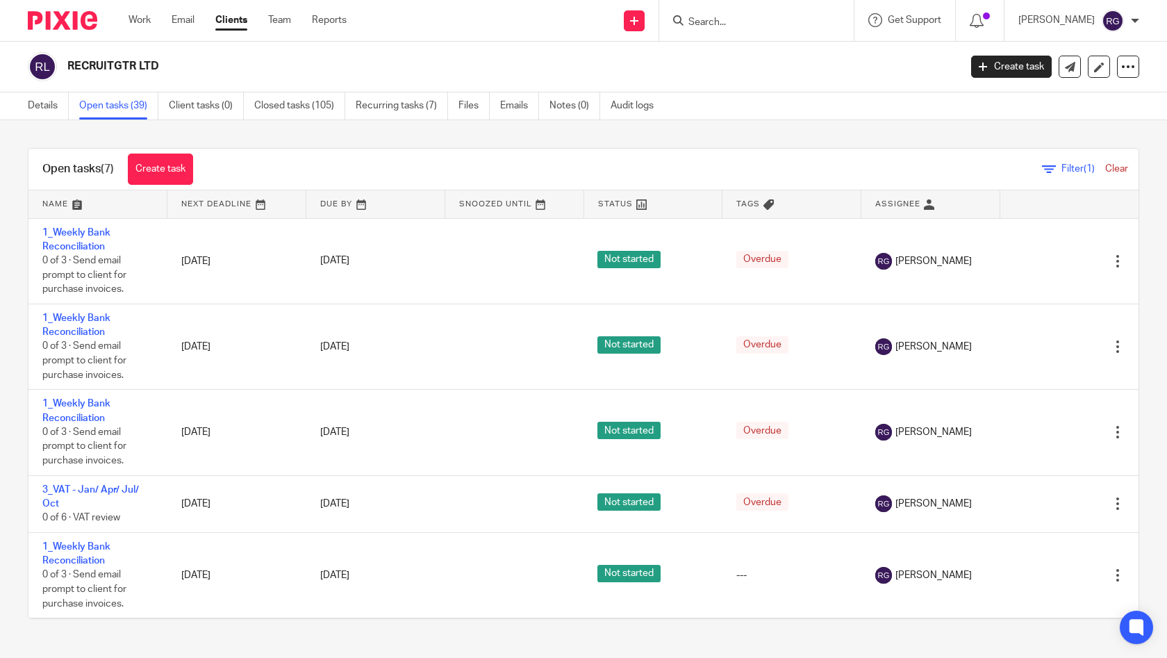
scroll to position [163, 0]
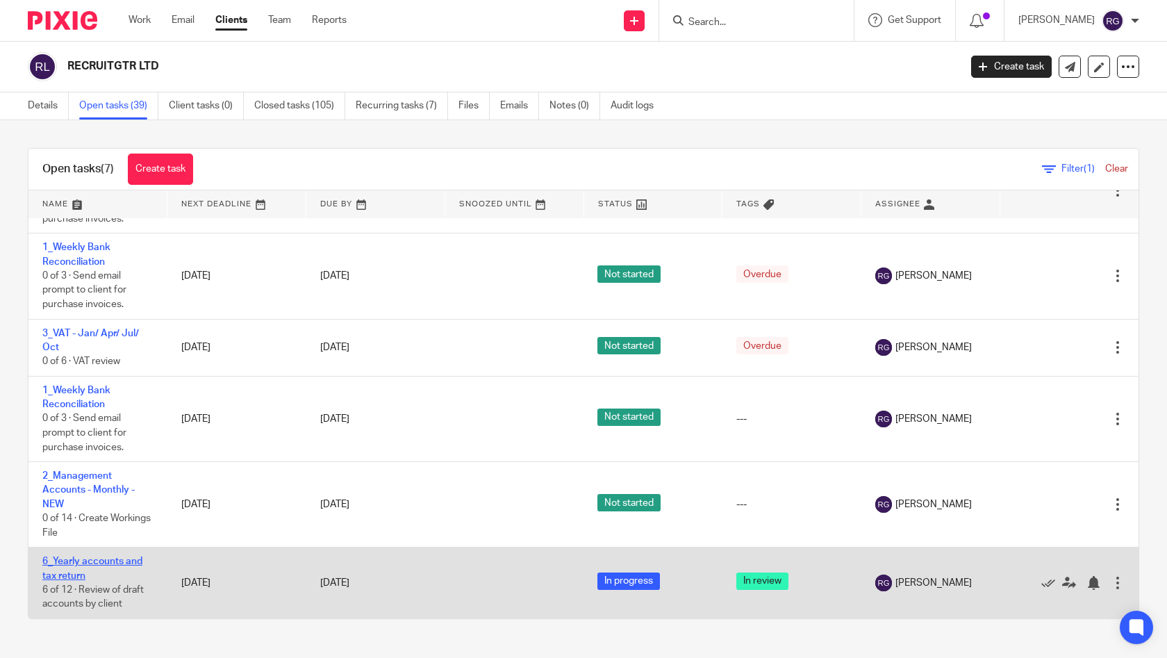
click at [83, 565] on link "6_Yearly accounts and tax return" at bounding box center [92, 568] width 100 height 24
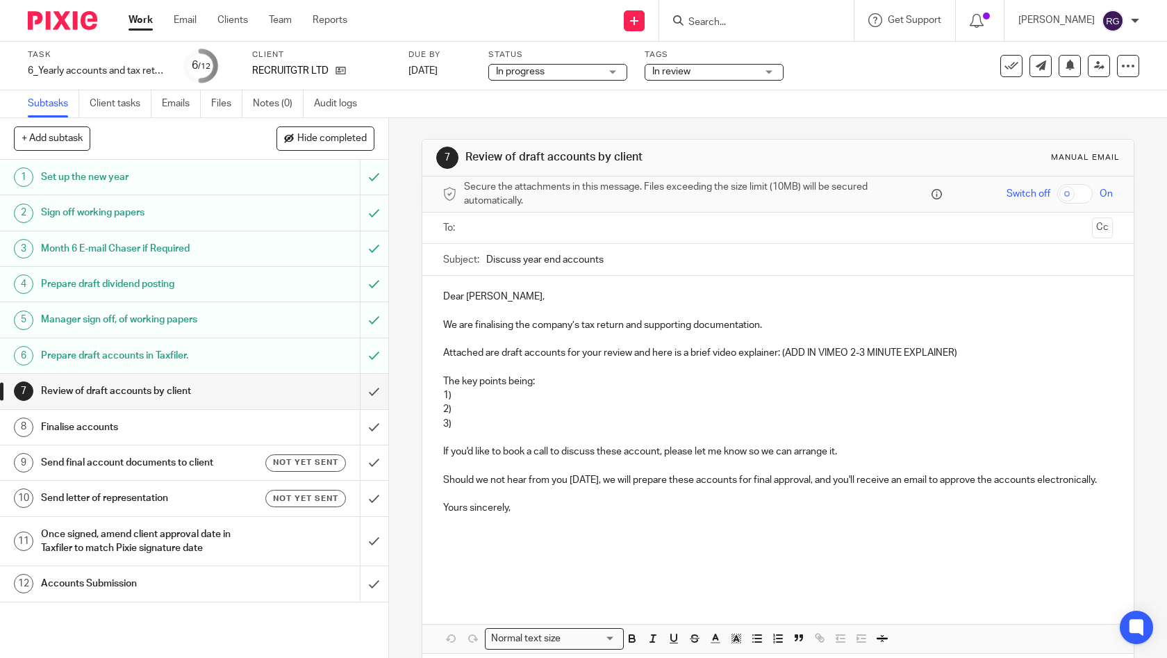
click at [178, 392] on h1 "Review of draft accounts by client" at bounding box center [143, 391] width 204 height 21
click at [632, 229] on input "text" at bounding box center [777, 228] width 617 height 16
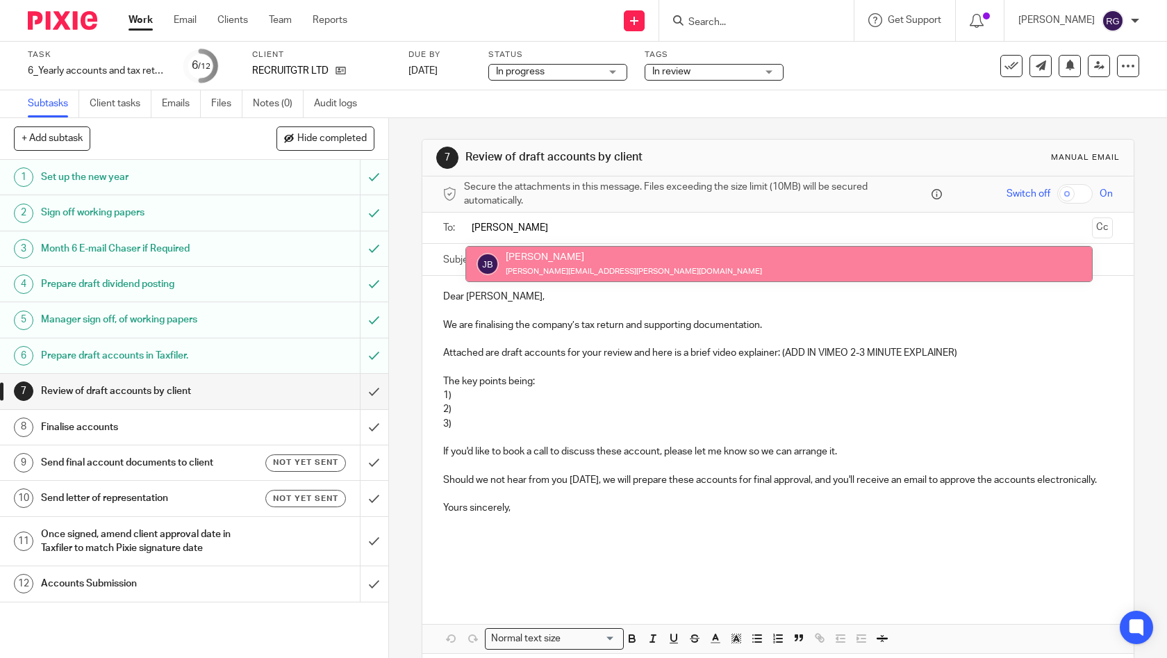
type input "[PERSON_NAME]"
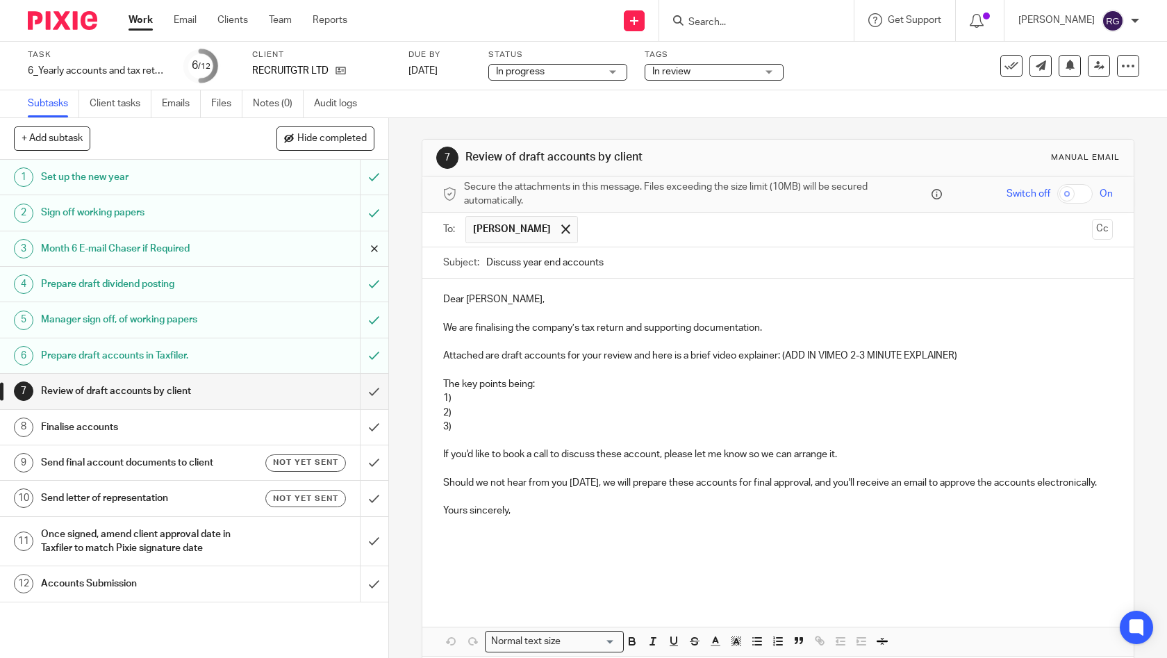
drag, startPoint x: 646, startPoint y: 264, endPoint x: 363, endPoint y: 251, distance: 283.0
click at [363, 251] on div "+ Add subtask Hide completed Cancel + Add 1 Set up the new year 2 Sign off work…" at bounding box center [583, 388] width 1167 height 540
type input "Draft Year End Accounts [DATE] | RecruitGTR"
click at [511, 292] on p "Dear [PERSON_NAME]," at bounding box center [778, 299] width 670 height 14
click at [487, 299] on p "Dear [PERSON_NAME]," at bounding box center [778, 299] width 670 height 14
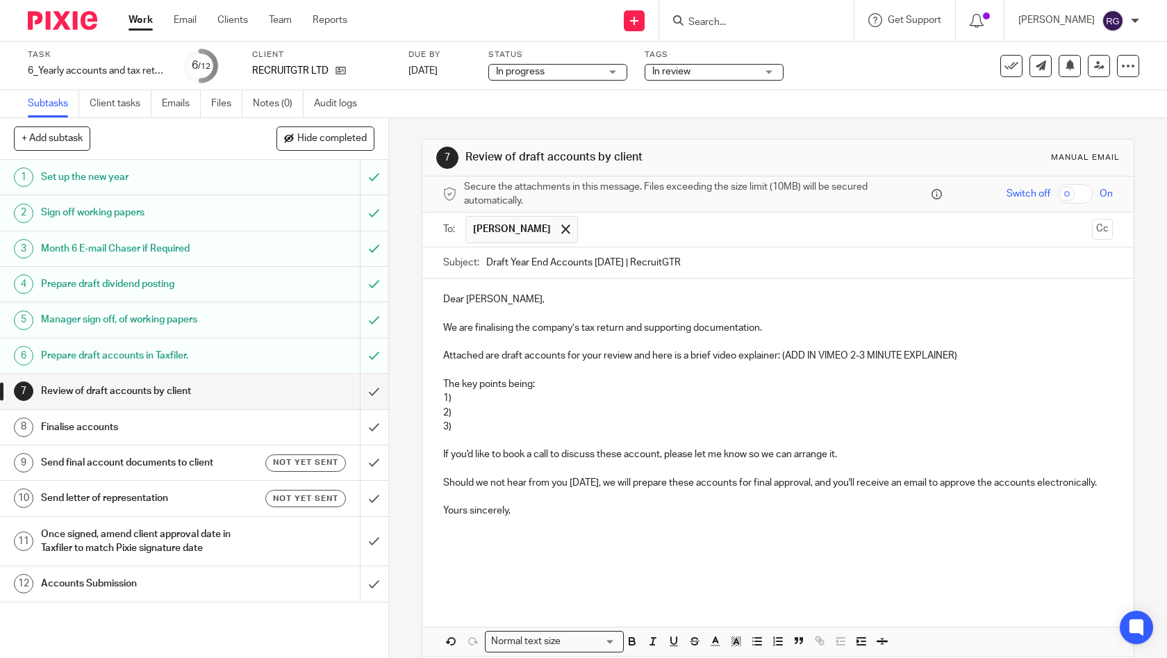
click at [826, 326] on p "We are finalising the company’s tax return and supporting documentation." at bounding box center [778, 328] width 670 height 14
click at [816, 354] on p "Attached are draft accounts for your review and here is a brief video explainer…" at bounding box center [778, 356] width 670 height 14
drag, startPoint x: 963, startPoint y: 351, endPoint x: 779, endPoint y: 357, distance: 184.2
click at [779, 357] on p "Attached are draft accounts for your review and here is a brief video explainer…" at bounding box center [778, 356] width 670 height 14
click at [527, 401] on p "1)" at bounding box center [778, 398] width 670 height 14
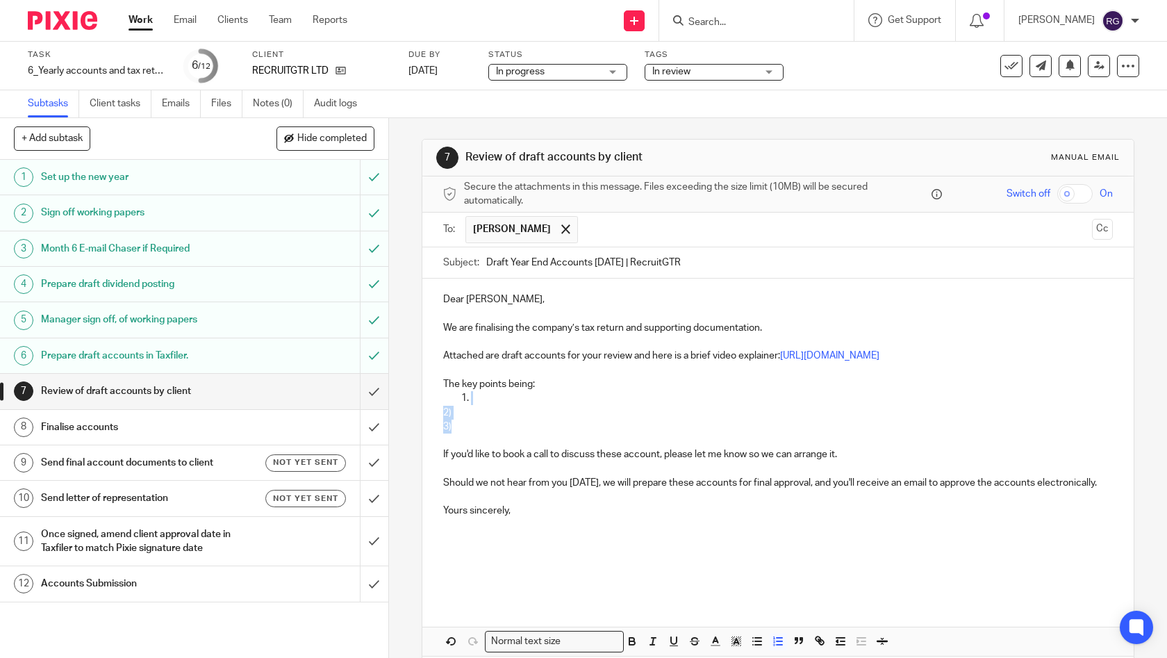
drag, startPoint x: 468, startPoint y: 428, endPoint x: 429, endPoint y: 397, distance: 49.9
click at [429, 397] on div "Dear [PERSON_NAME], We are finalising the company’s tax return and supporting d…" at bounding box center [778, 439] width 712 height 320
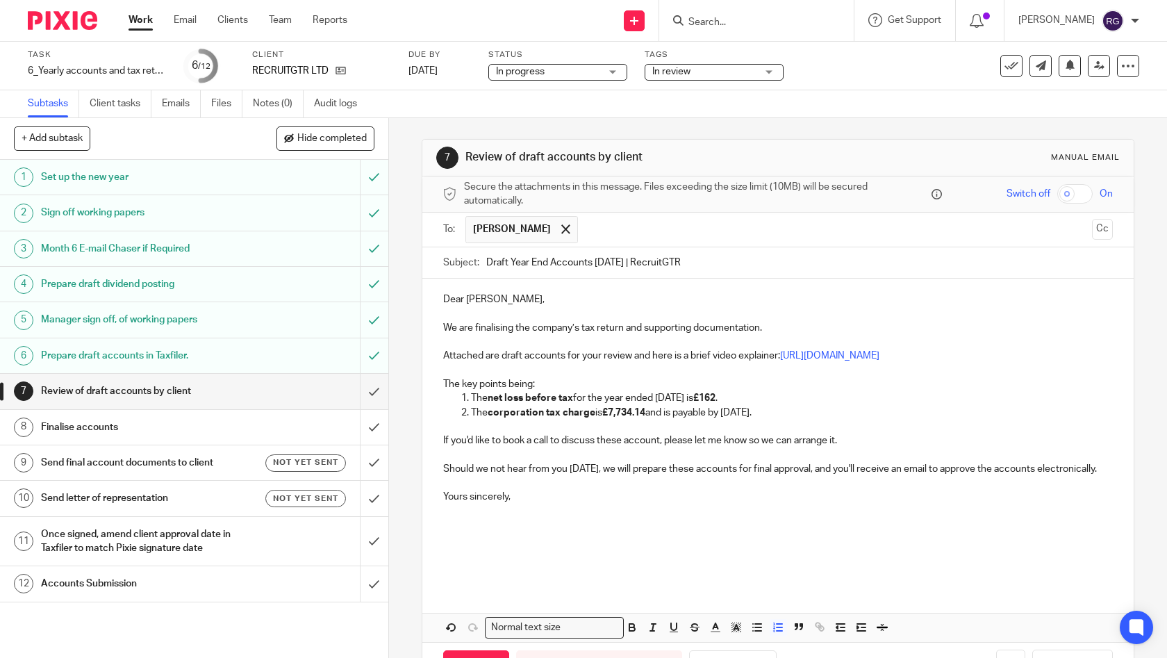
click at [522, 398] on strong "net loss before tax" at bounding box center [530, 398] width 85 height 10
click at [723, 399] on strong "£162" at bounding box center [712, 398] width 22 height 10
drag, startPoint x: 641, startPoint y: 411, endPoint x: 765, endPoint y: 408, distance: 124.3
click at [642, 411] on strong "£7,734.14" at bounding box center [623, 413] width 43 height 10
click at [849, 441] on p "If you'd like to book a call to discuss these account, please let me know so we…" at bounding box center [778, 440] width 670 height 14
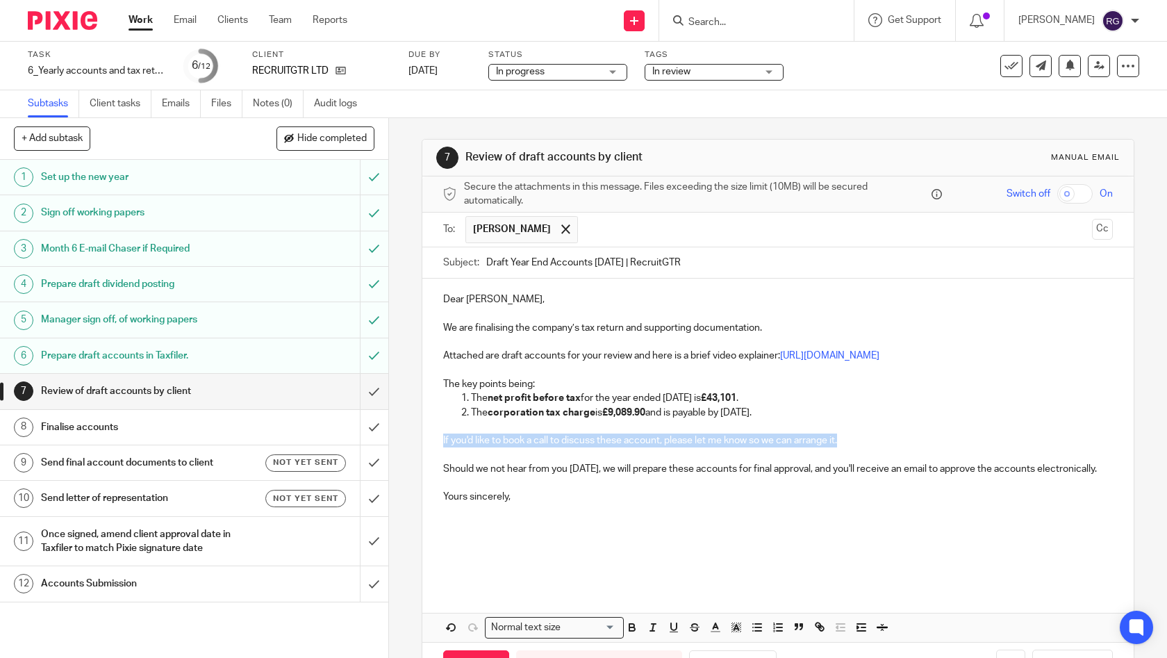
drag, startPoint x: 811, startPoint y: 436, endPoint x: 419, endPoint y: 441, distance: 392.5
click at [422, 441] on div "Dear Jill, We are finalising the company’s tax return and supporting documentat…" at bounding box center [778, 432] width 712 height 306
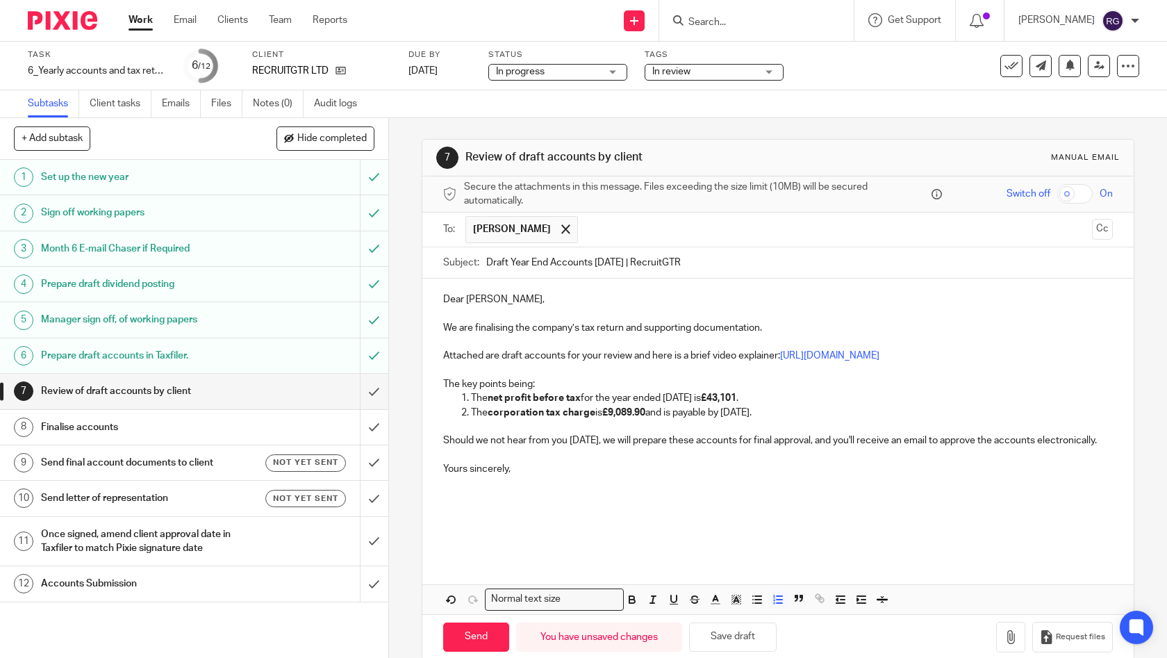
scroll to position [3, 0]
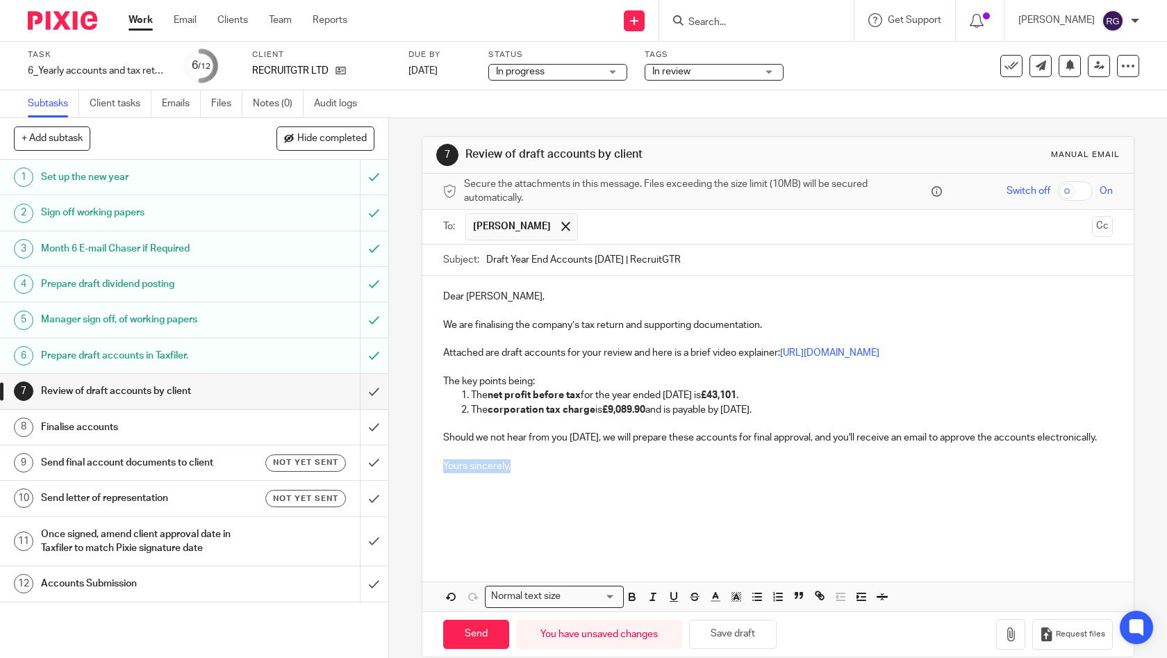
drag, startPoint x: 529, startPoint y: 475, endPoint x: 417, endPoint y: 475, distance: 112.5
click at [422, 475] on div "7 Review of draft accounts by client Manual email Secure the attachments in thi…" at bounding box center [778, 396] width 713 height 521
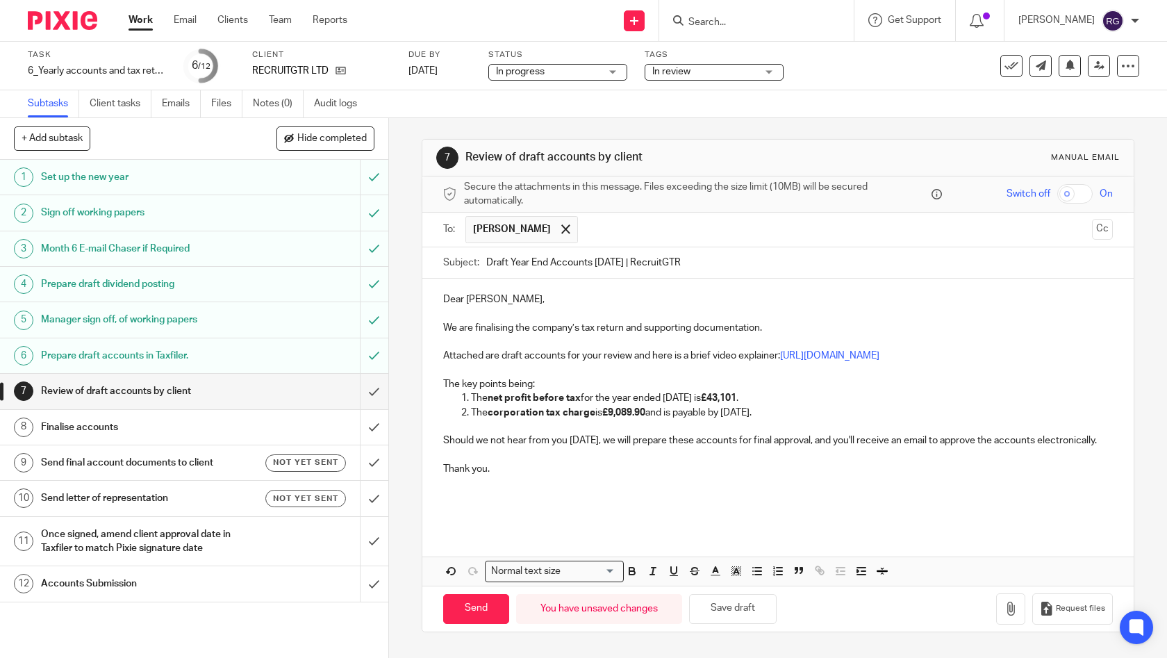
scroll to position [0, 0]
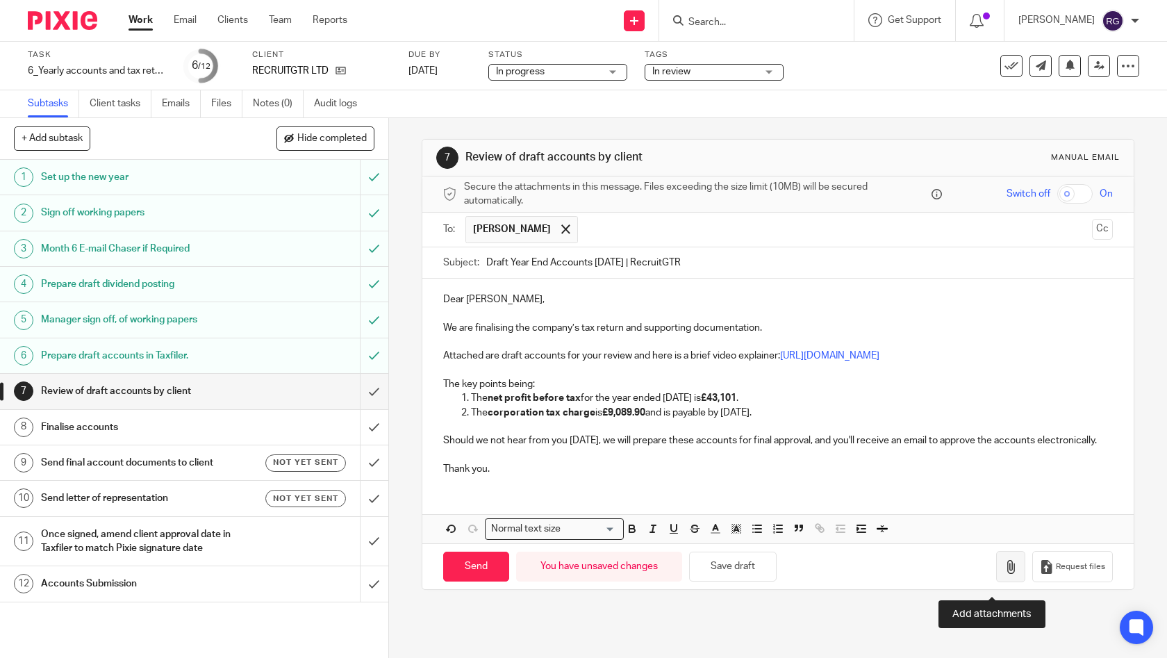
click at [1004, 574] on icon "button" at bounding box center [1011, 567] width 14 height 14
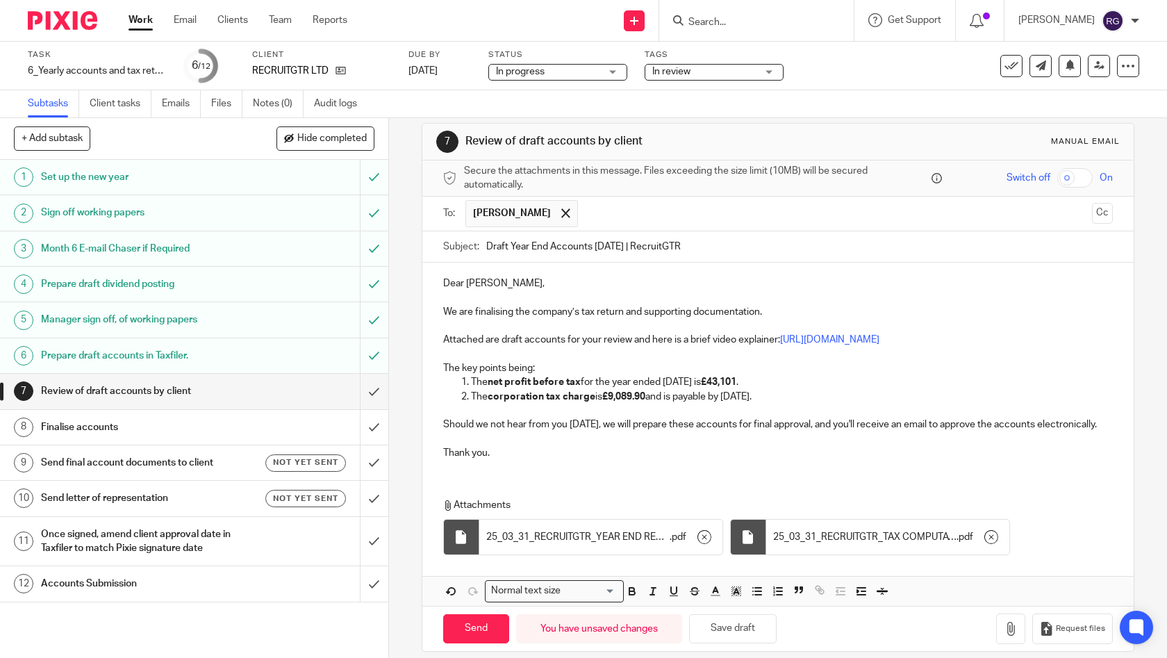
scroll to position [42, 0]
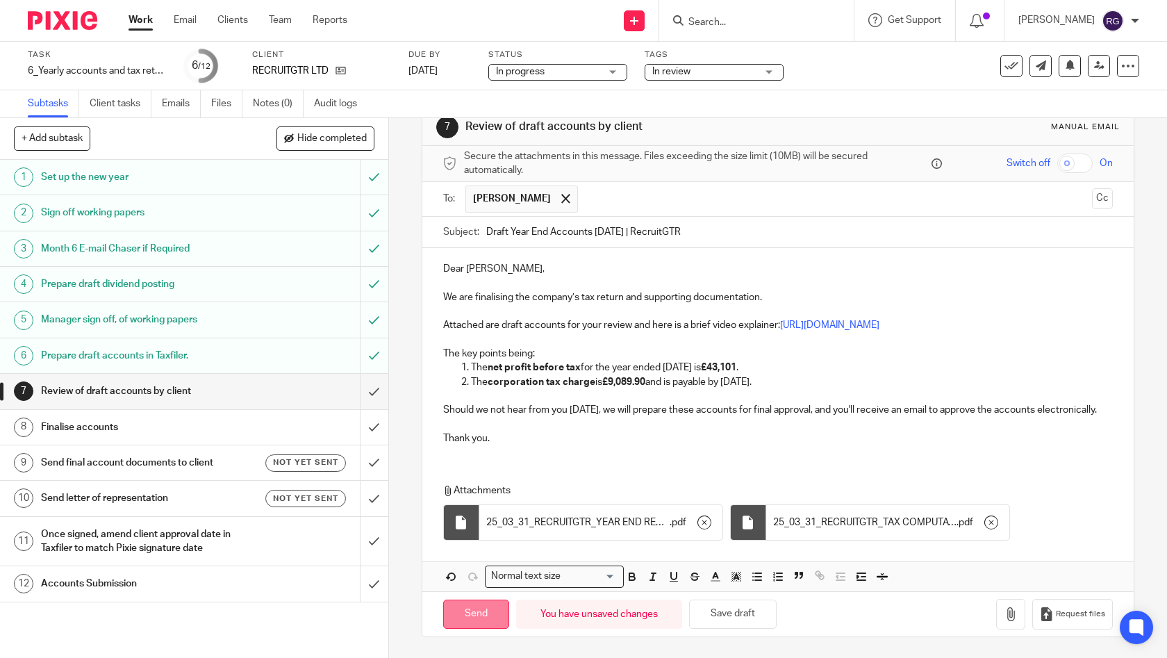
click at [463, 613] on input "Send" at bounding box center [476, 614] width 66 height 30
type input "Sent"
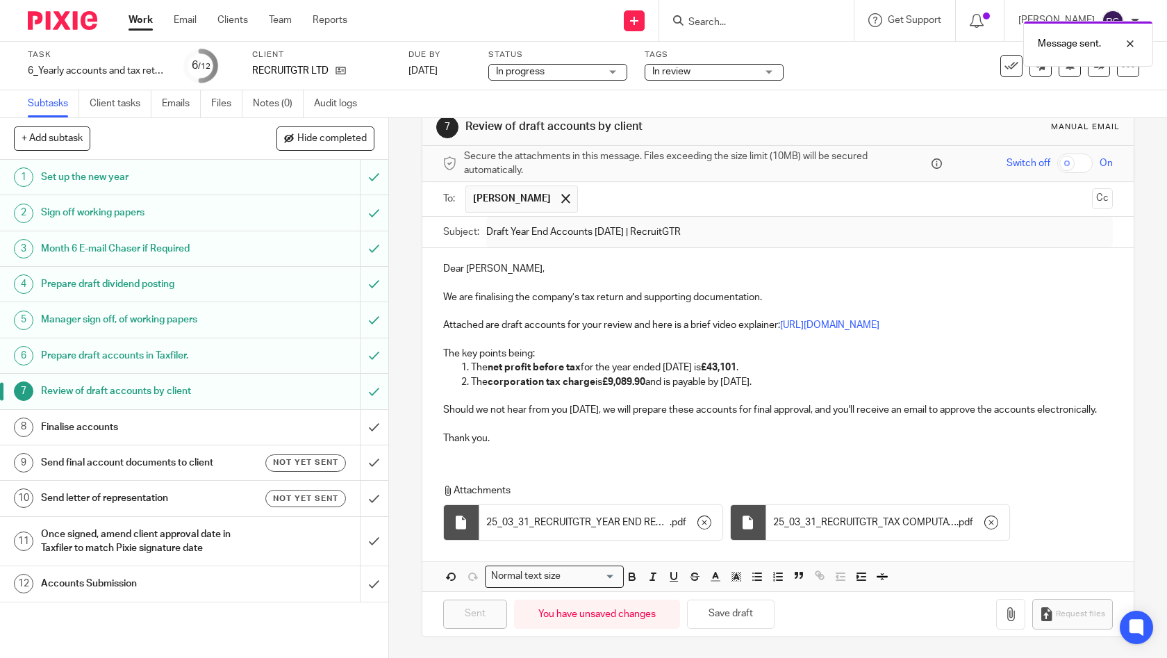
click at [768, 71] on div "In review" at bounding box center [714, 72] width 139 height 17
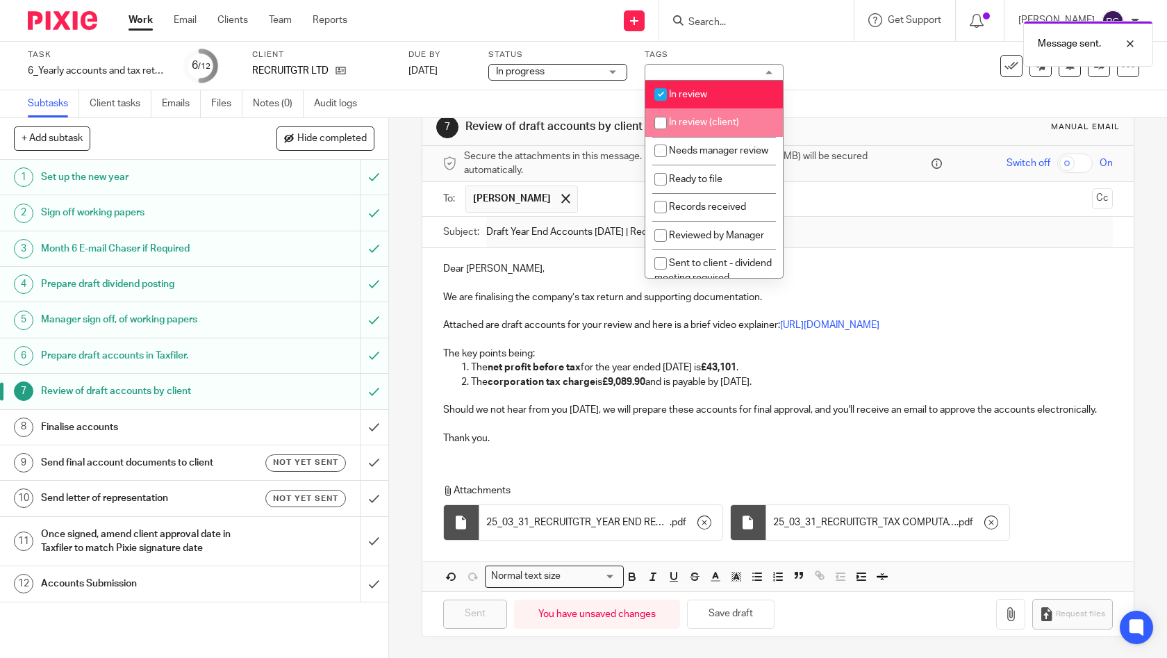
click at [720, 113] on li "In review (client)" at bounding box center [714, 122] width 138 height 28
checkbox input "true"
click at [722, 91] on li "In review" at bounding box center [714, 95] width 138 height 28
checkbox input "false"
click at [868, 90] on div "Task 6_Yearly accounts and tax return Save 6_Yearly accounts and tax return 6 /…" at bounding box center [583, 66] width 1167 height 49
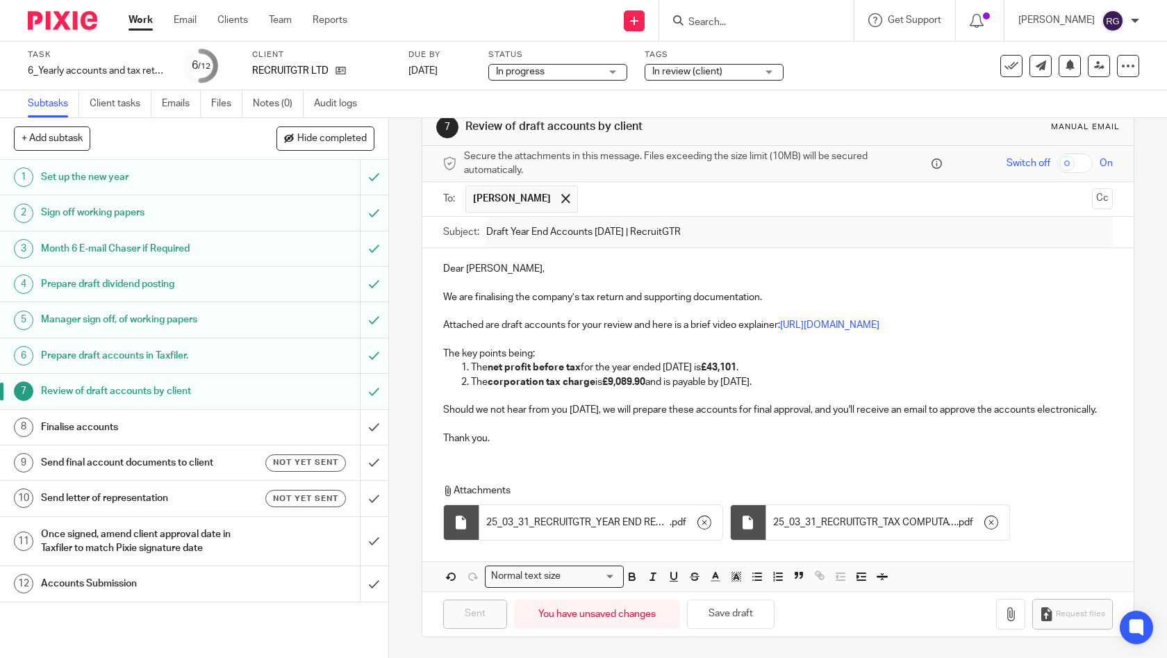
click at [137, 23] on link "Work" at bounding box center [140, 20] width 24 height 14
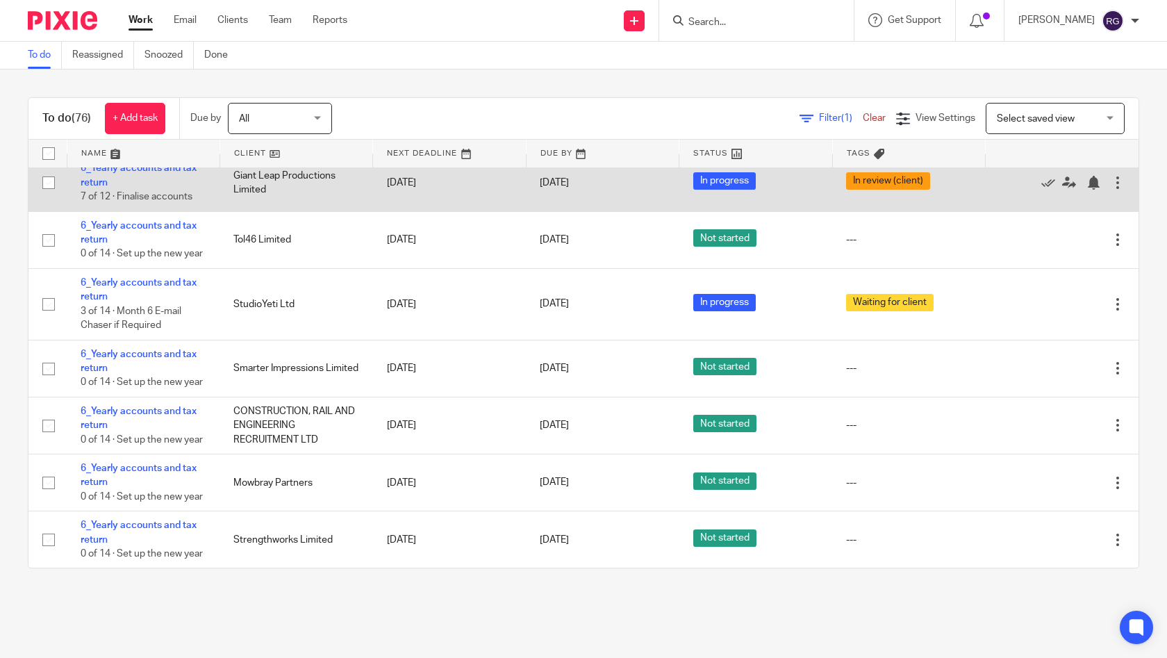
scroll to position [5190, 0]
